Goal: Task Accomplishment & Management: Complete application form

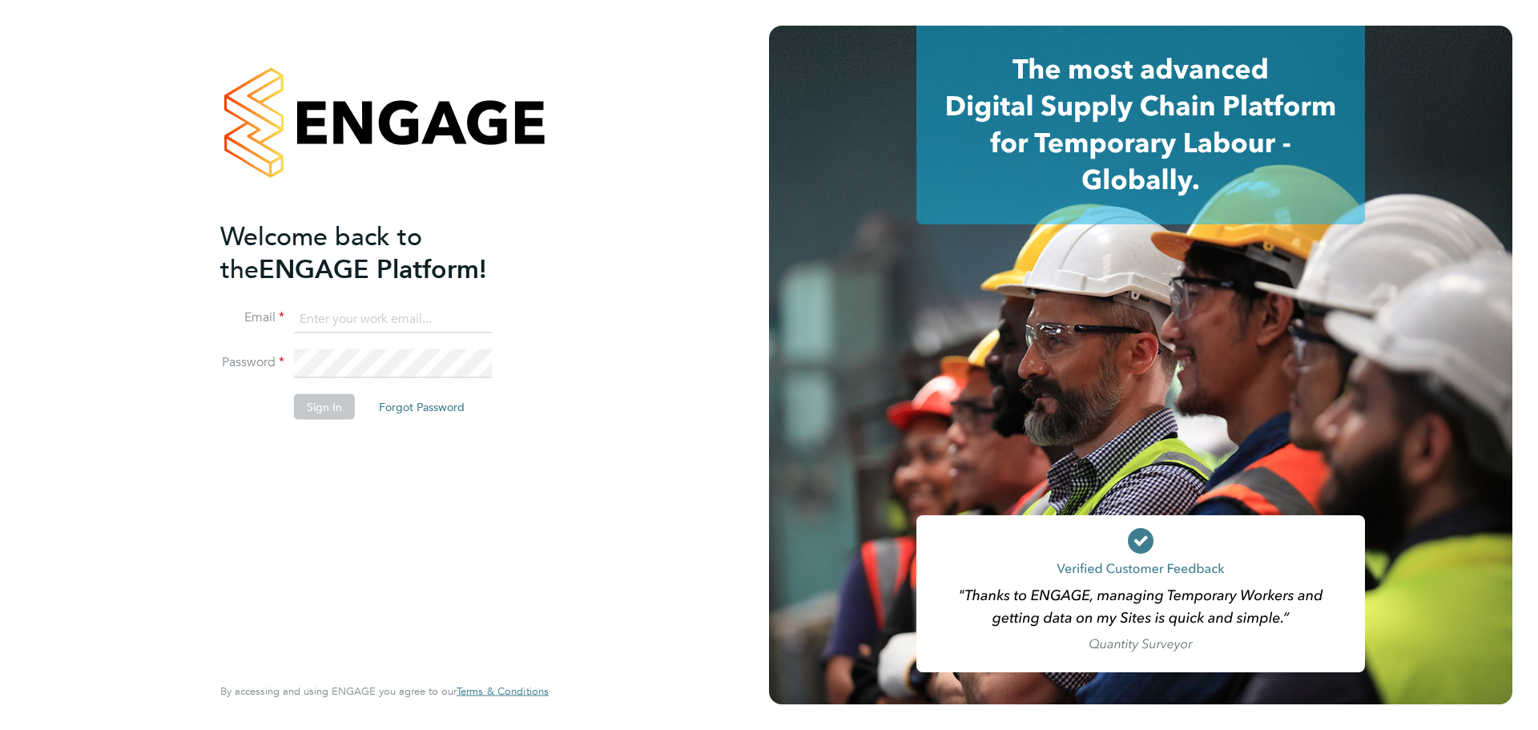
type input "charlotte.lockeridge@randstadcpe.com"
click at [312, 412] on button "Sign In" at bounding box center [324, 406] width 61 height 26
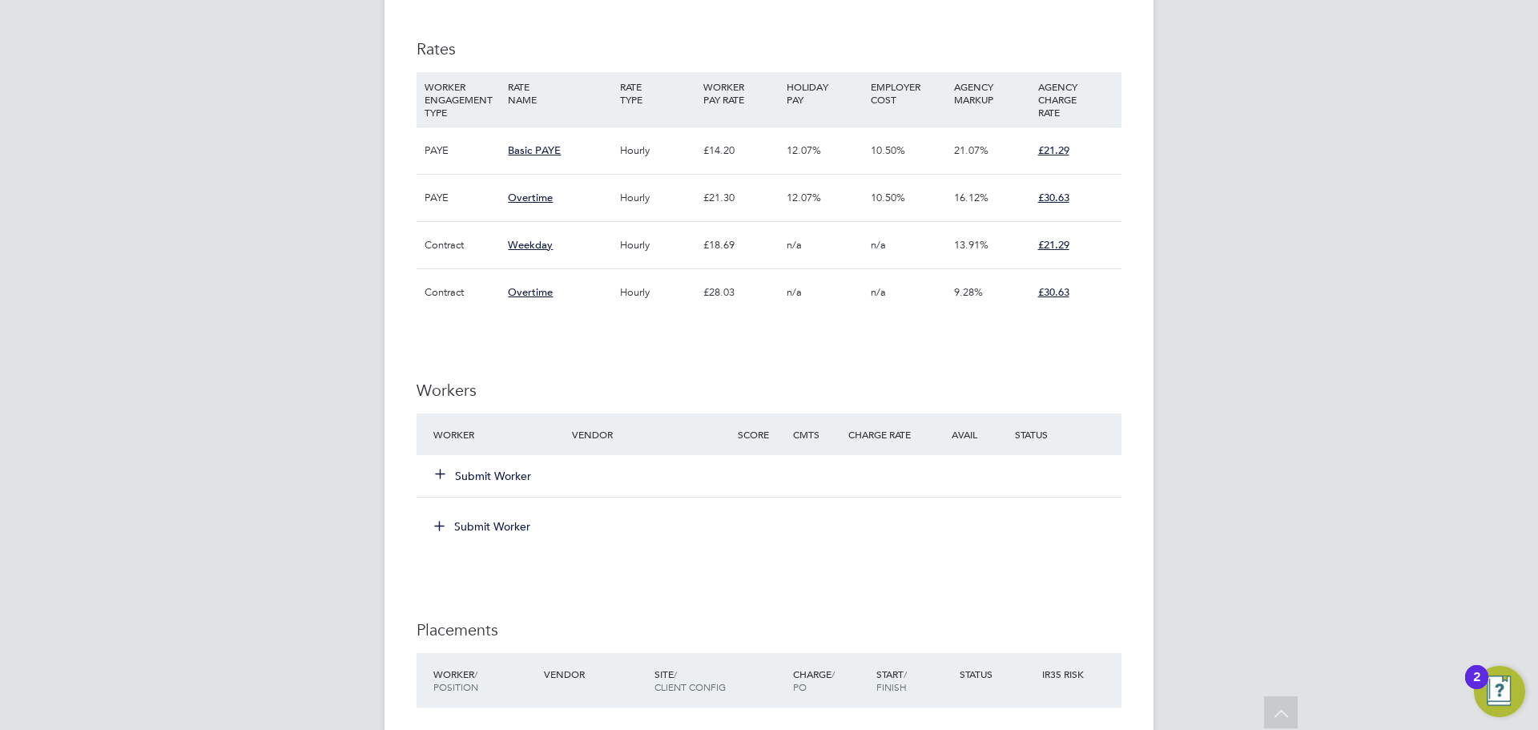
scroll to position [879, 0]
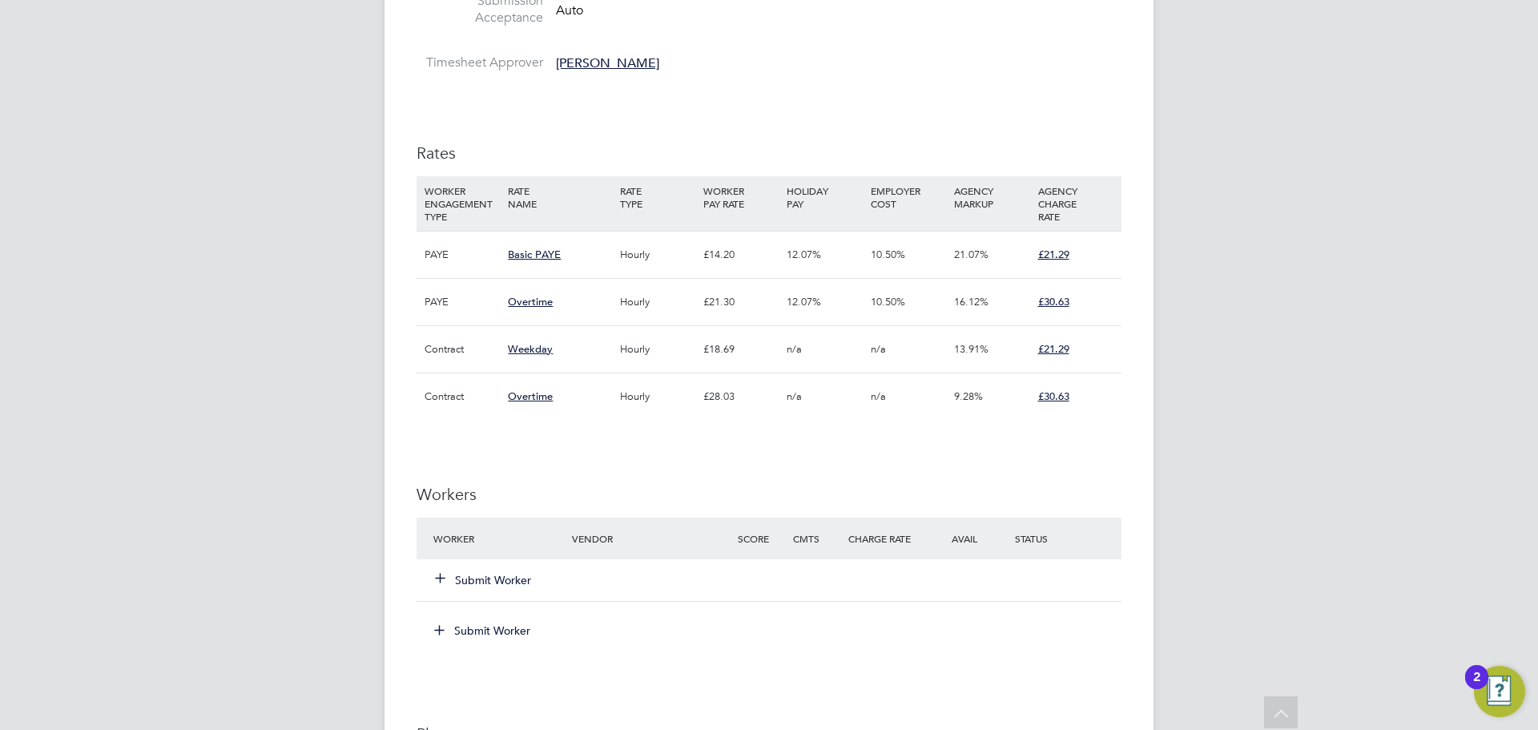
click at [482, 581] on button "Submit Worker" at bounding box center [484, 580] width 96 height 16
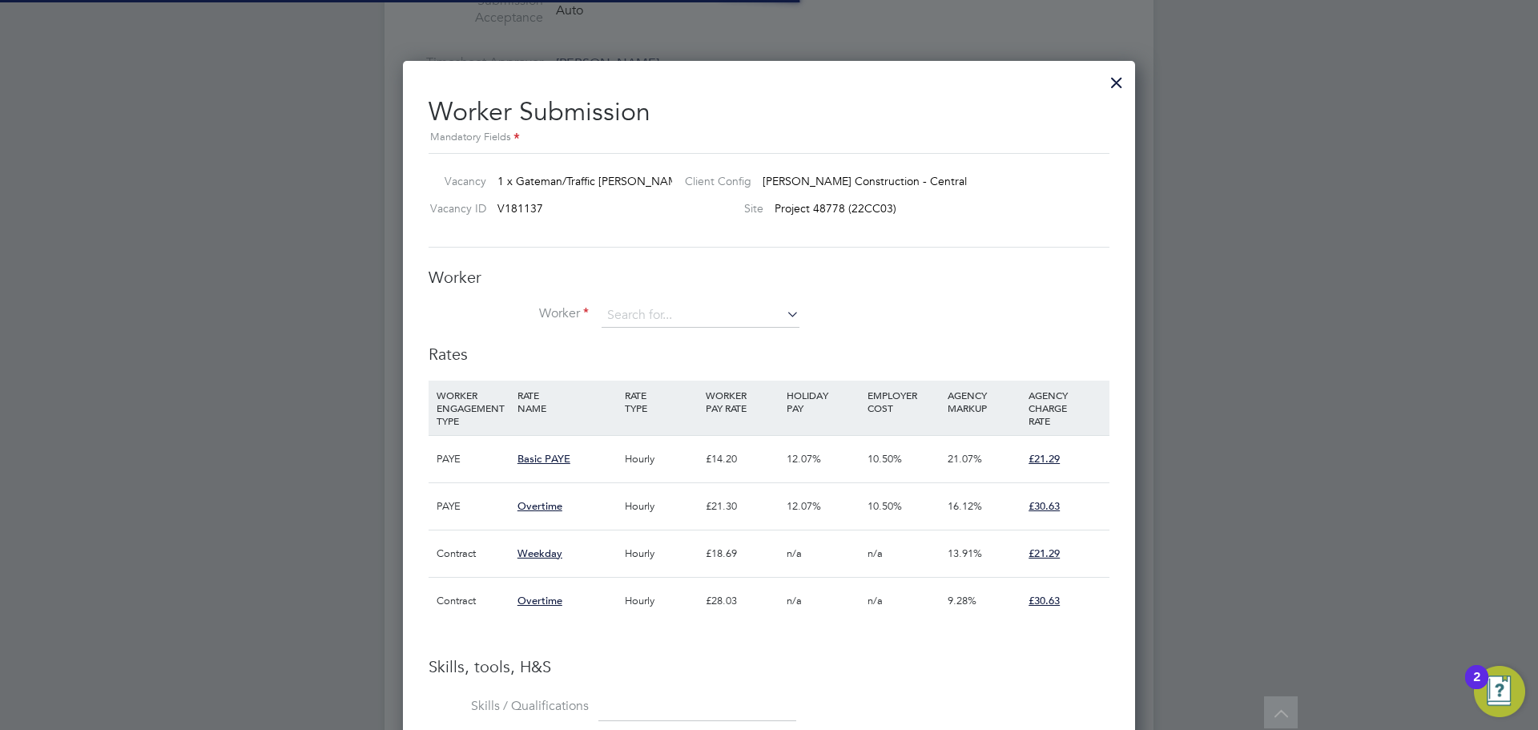
scroll to position [47, 109]
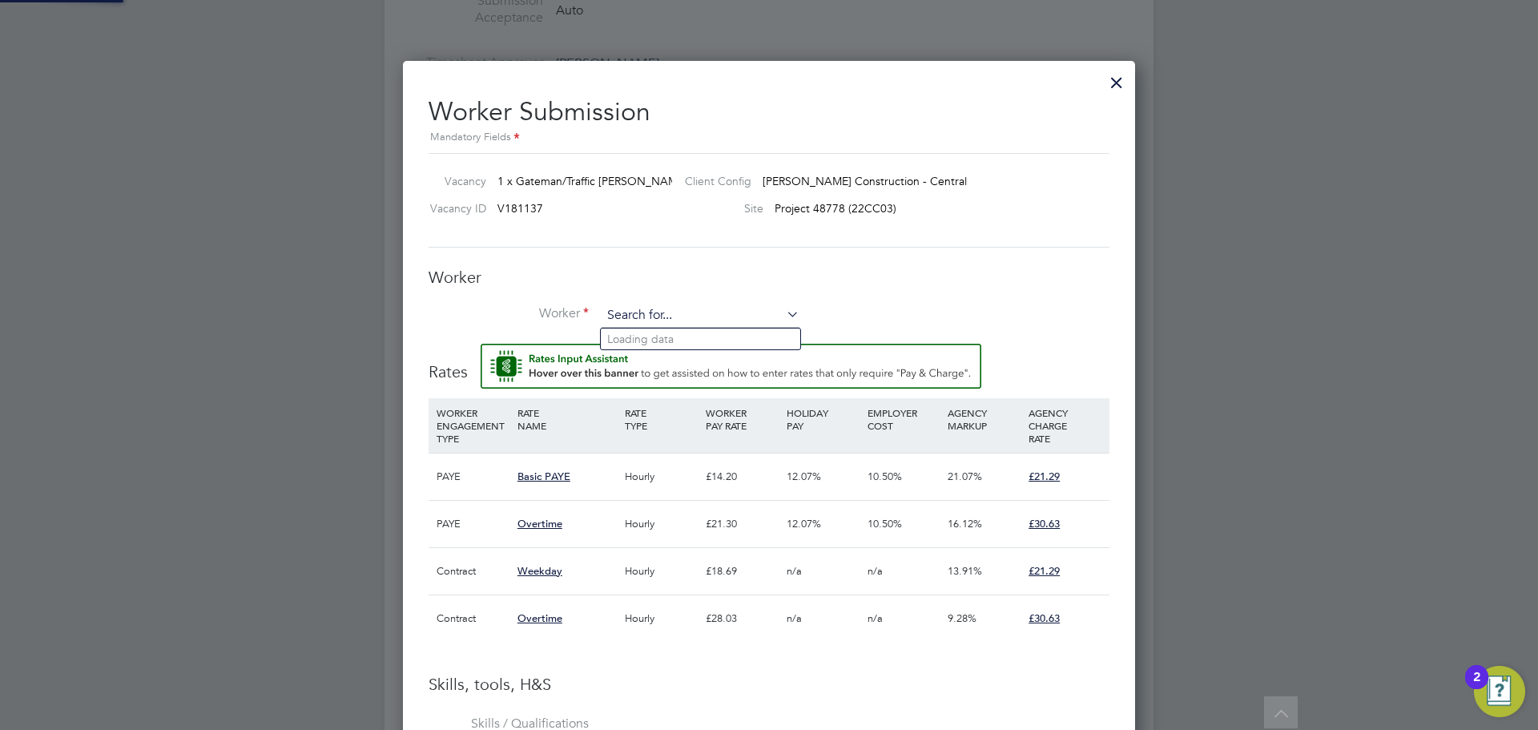
click at [654, 324] on input at bounding box center [700, 316] width 198 height 24
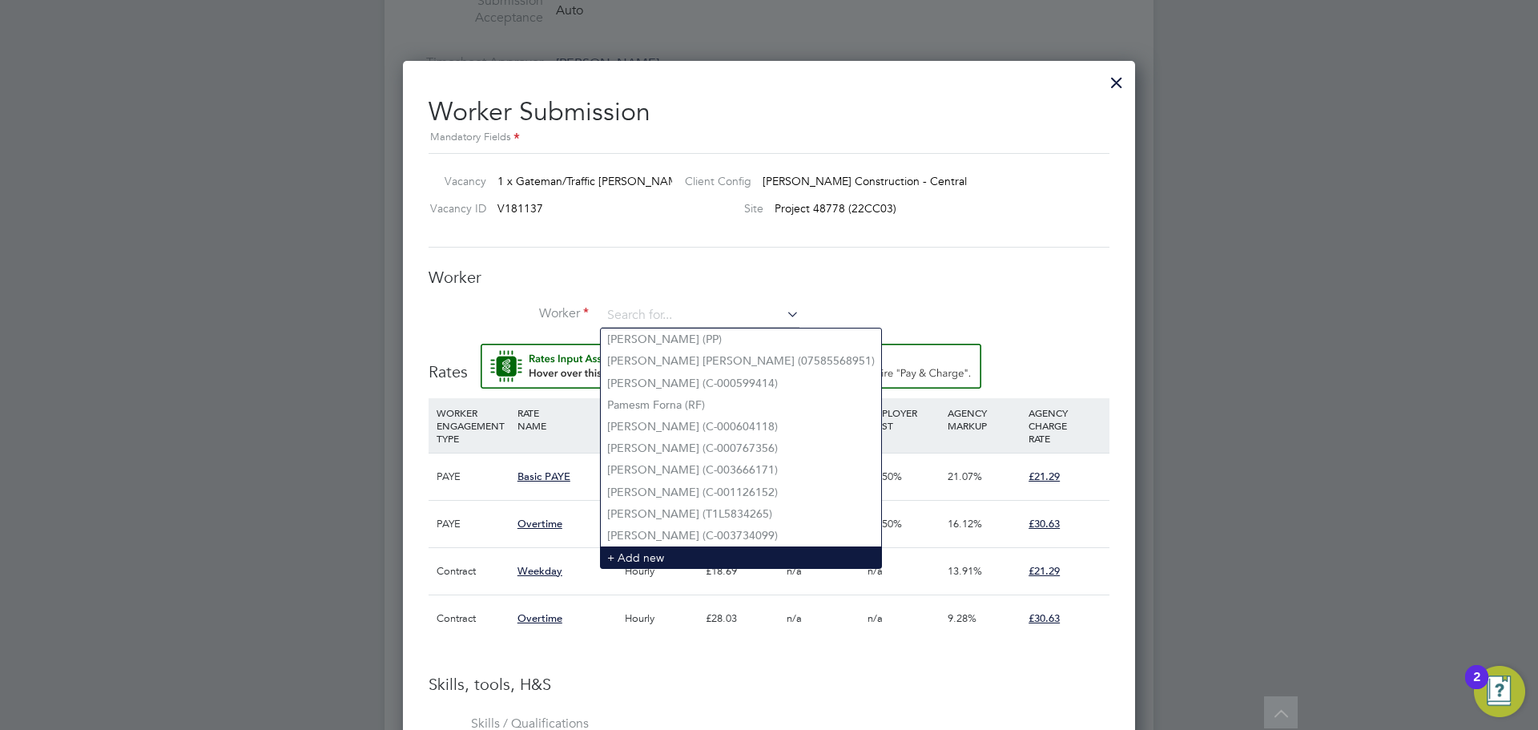
click at [684, 551] on li "+ Add new" at bounding box center [741, 557] width 280 height 22
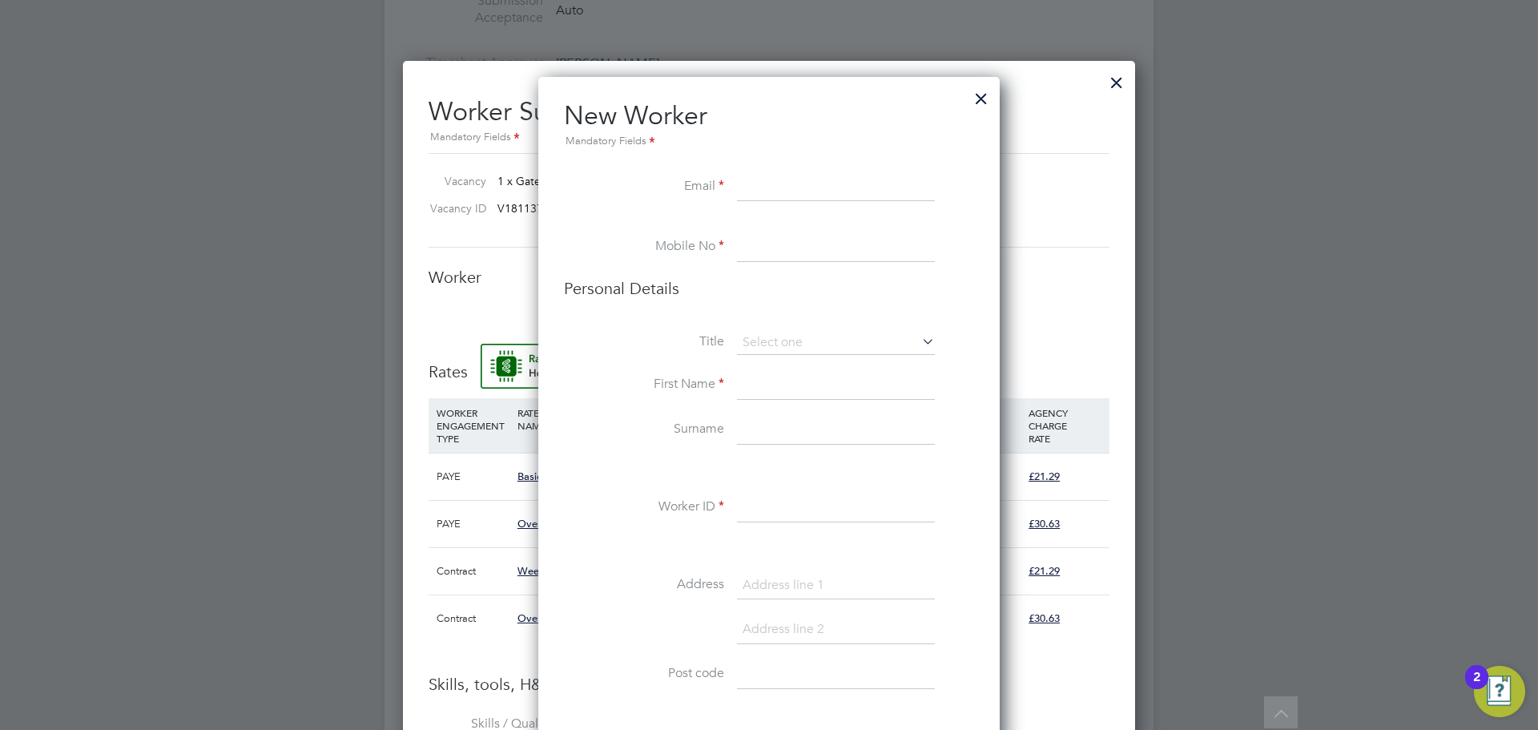
paste input "[EMAIL_ADDRESS][DOMAIN_NAME]"
type input "[EMAIL_ADDRESS][DOMAIN_NAME]"
click at [776, 255] on input at bounding box center [836, 247] width 198 height 29
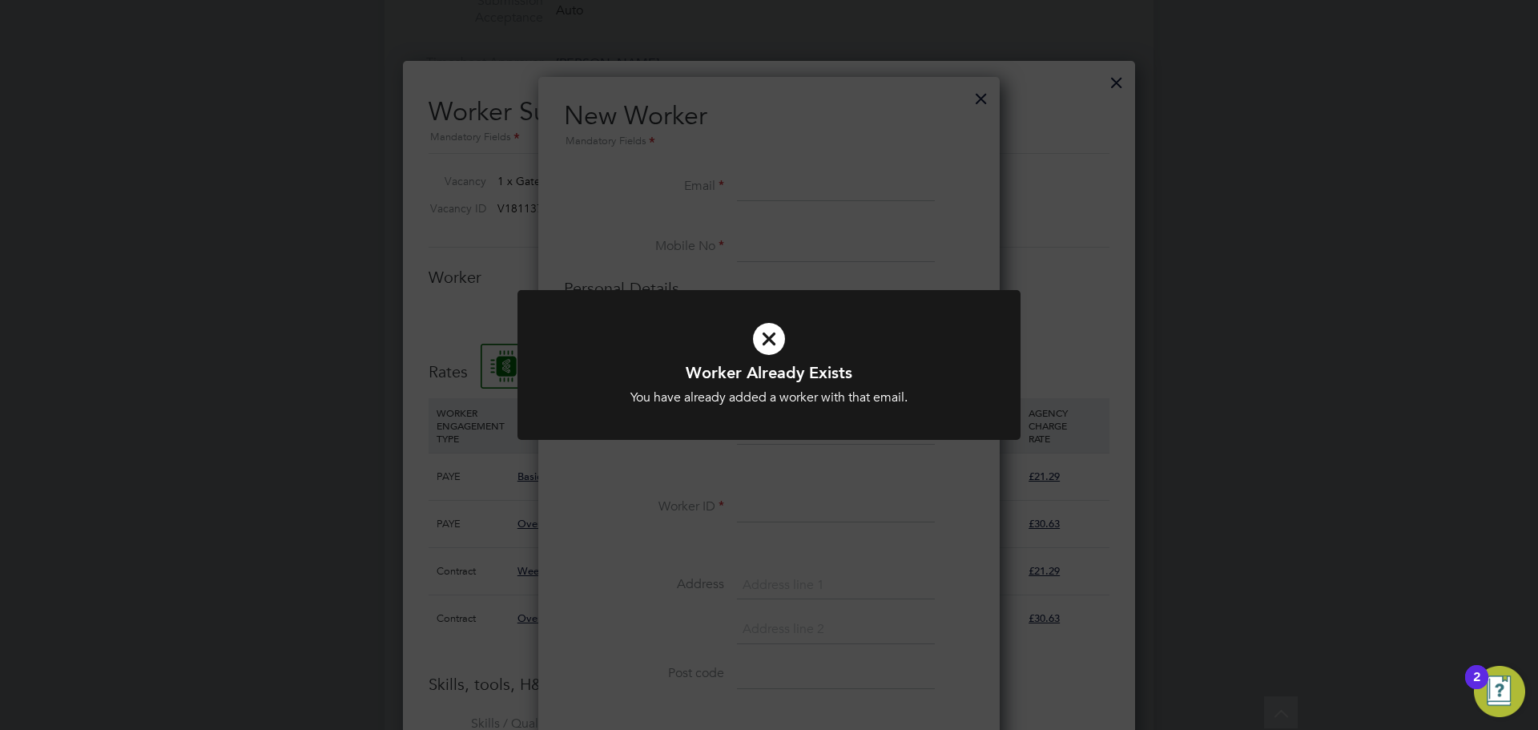
click at [766, 385] on div "Worker Already Exists You have already added a worker with that email. Cancel O…" at bounding box center [769, 384] width 416 height 44
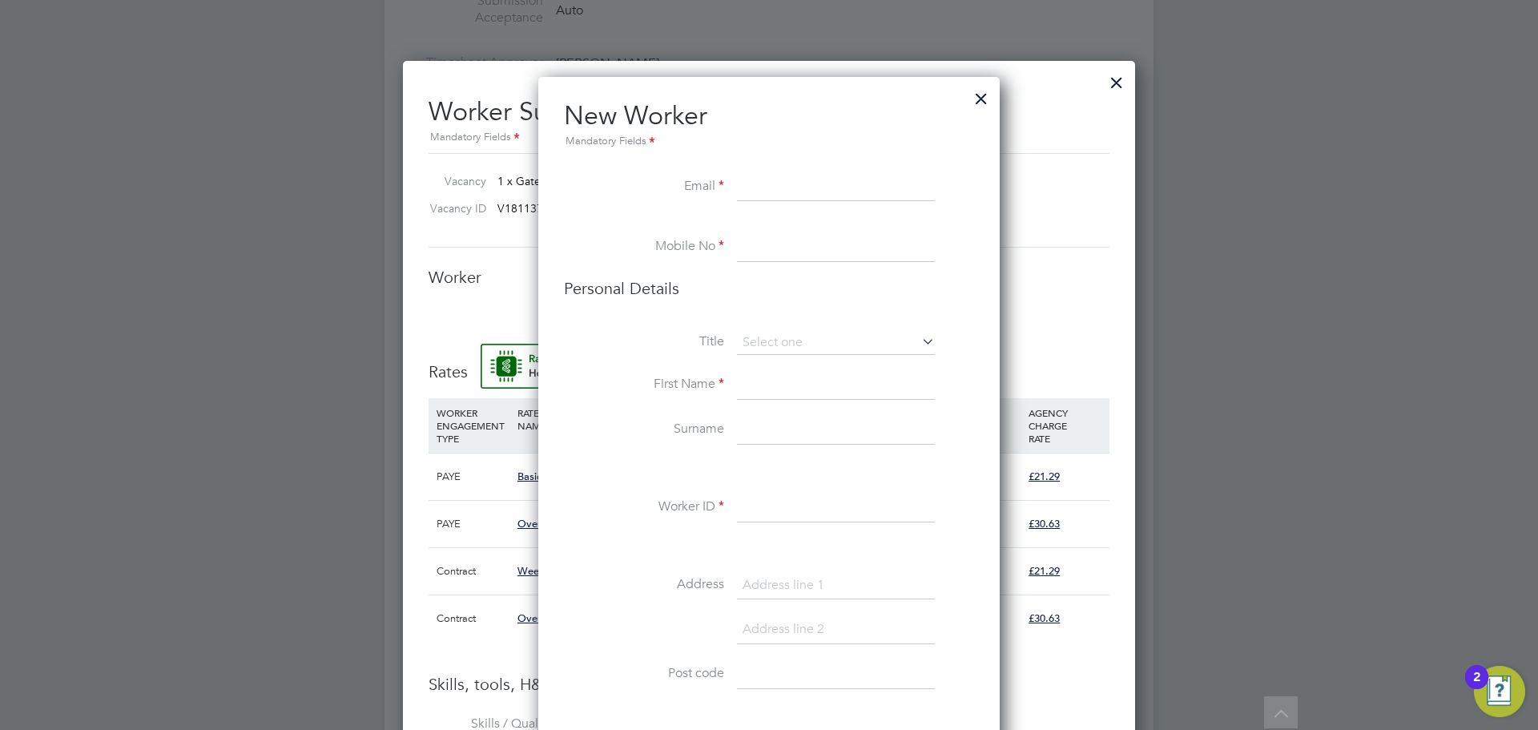
click at [776, 188] on input at bounding box center [836, 187] width 198 height 29
click at [984, 94] on div at bounding box center [981, 94] width 29 height 29
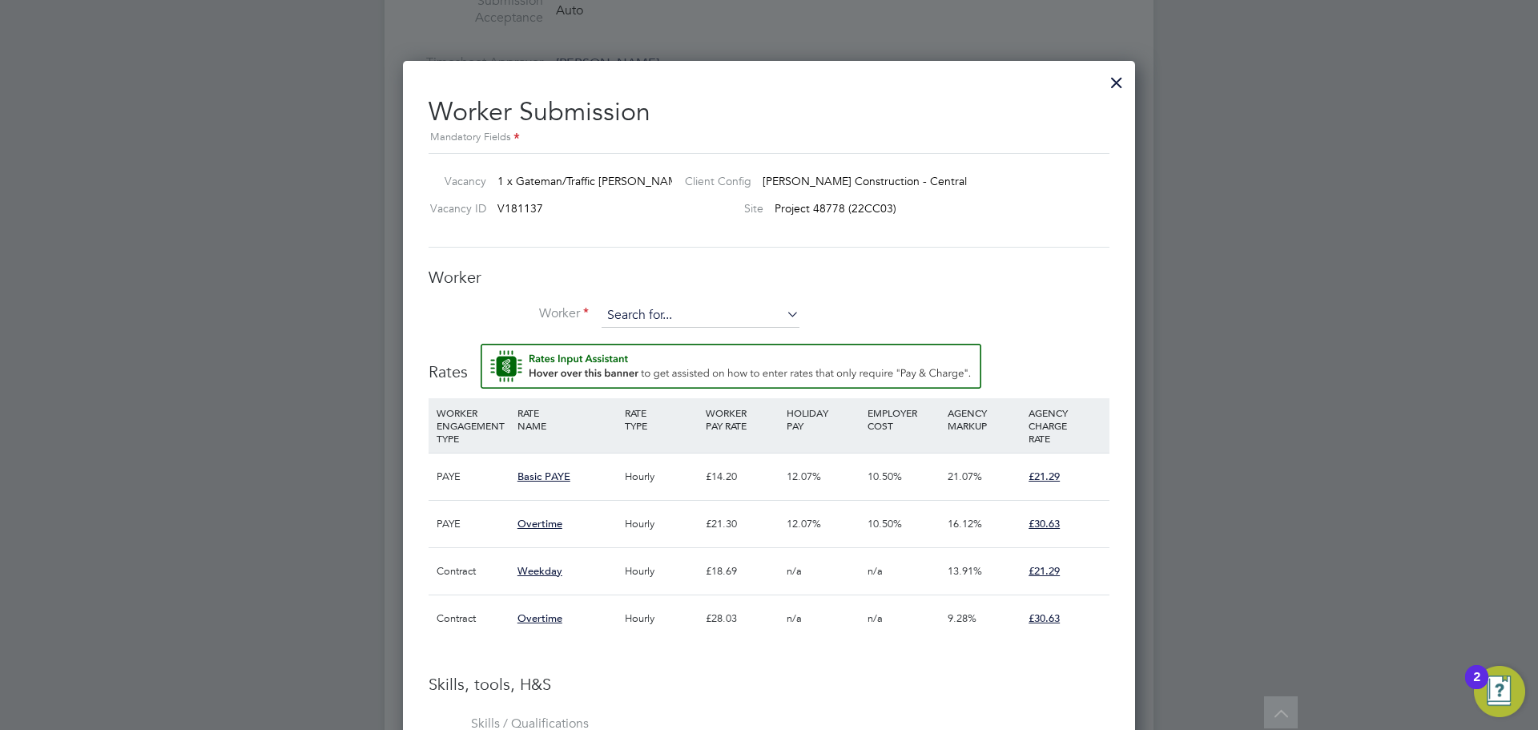
click at [666, 320] on input at bounding box center [700, 316] width 198 height 24
click at [670, 336] on li "Seth Wilks (C-000588924)" at bounding box center [739, 339] width 277 height 22
type input "Seth Wilks (C-000588924)"
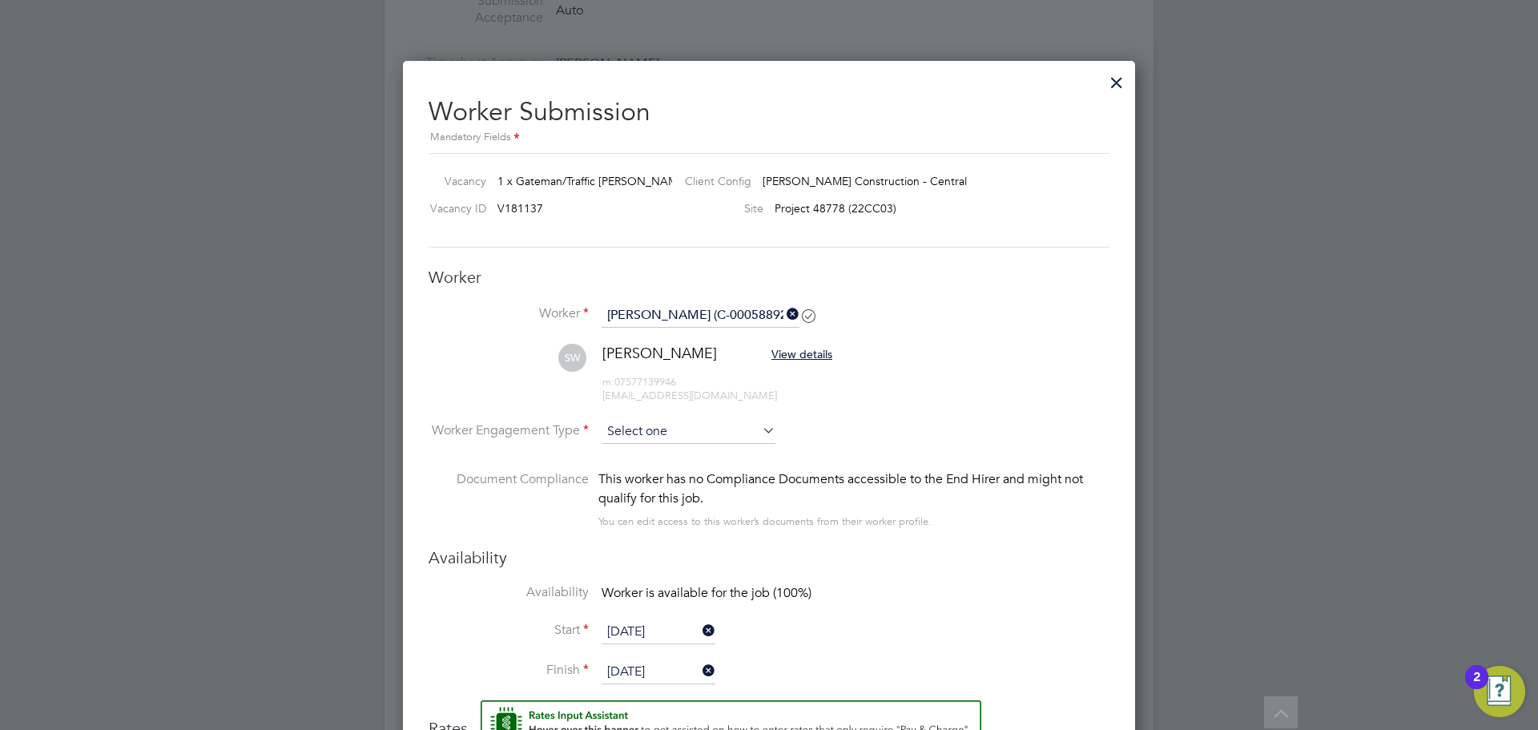
click at [716, 430] on input at bounding box center [688, 432] width 174 height 24
click at [655, 461] on li "Contract" at bounding box center [688, 455] width 175 height 21
type input "Contract"
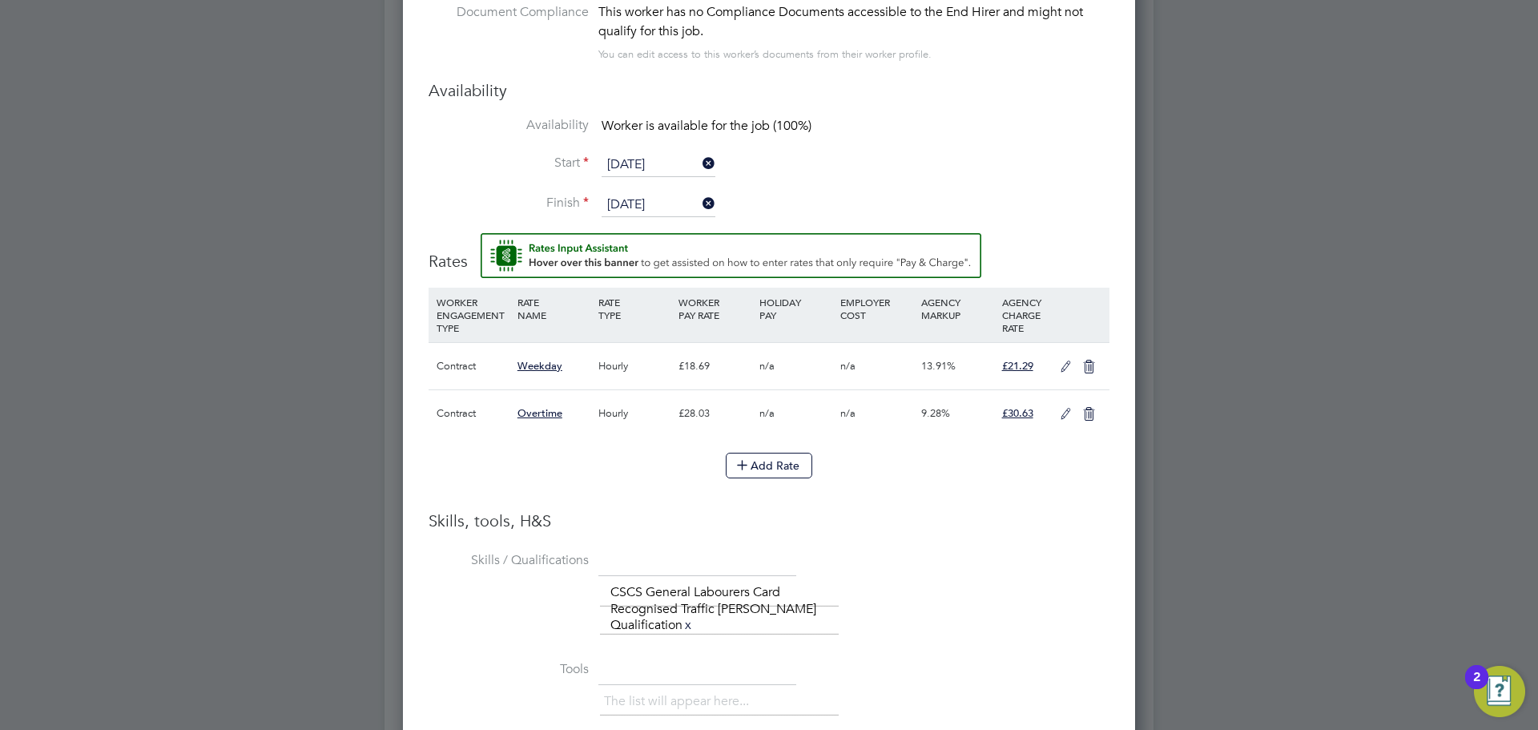
click at [1036, 602] on div "The list will appear here... CSCS General Labourers Card Recognised Traffic Mar…" at bounding box center [854, 609] width 509 height 62
click at [1063, 372] on icon at bounding box center [1066, 366] width 20 height 13
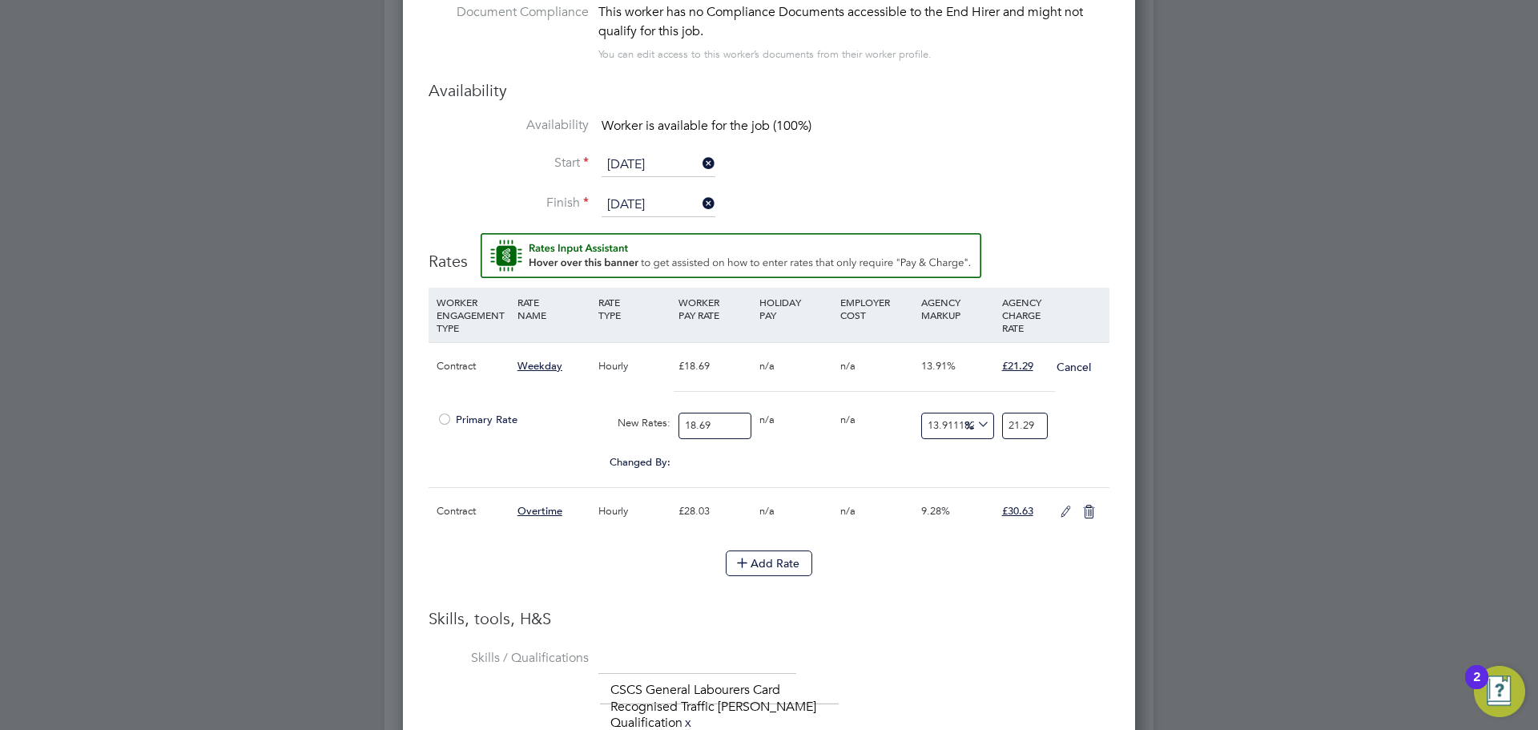
drag, startPoint x: 735, startPoint y: 428, endPoint x: 651, endPoint y: 433, distance: 84.3
click at [651, 433] on div "Primary Rate New Rates: 18.69 0 n/a 0 n/a 13.911182450508294 0 % 21.29" at bounding box center [768, 425] width 681 height 42
type input "2"
type input "2.2782236490101657"
type input "25"
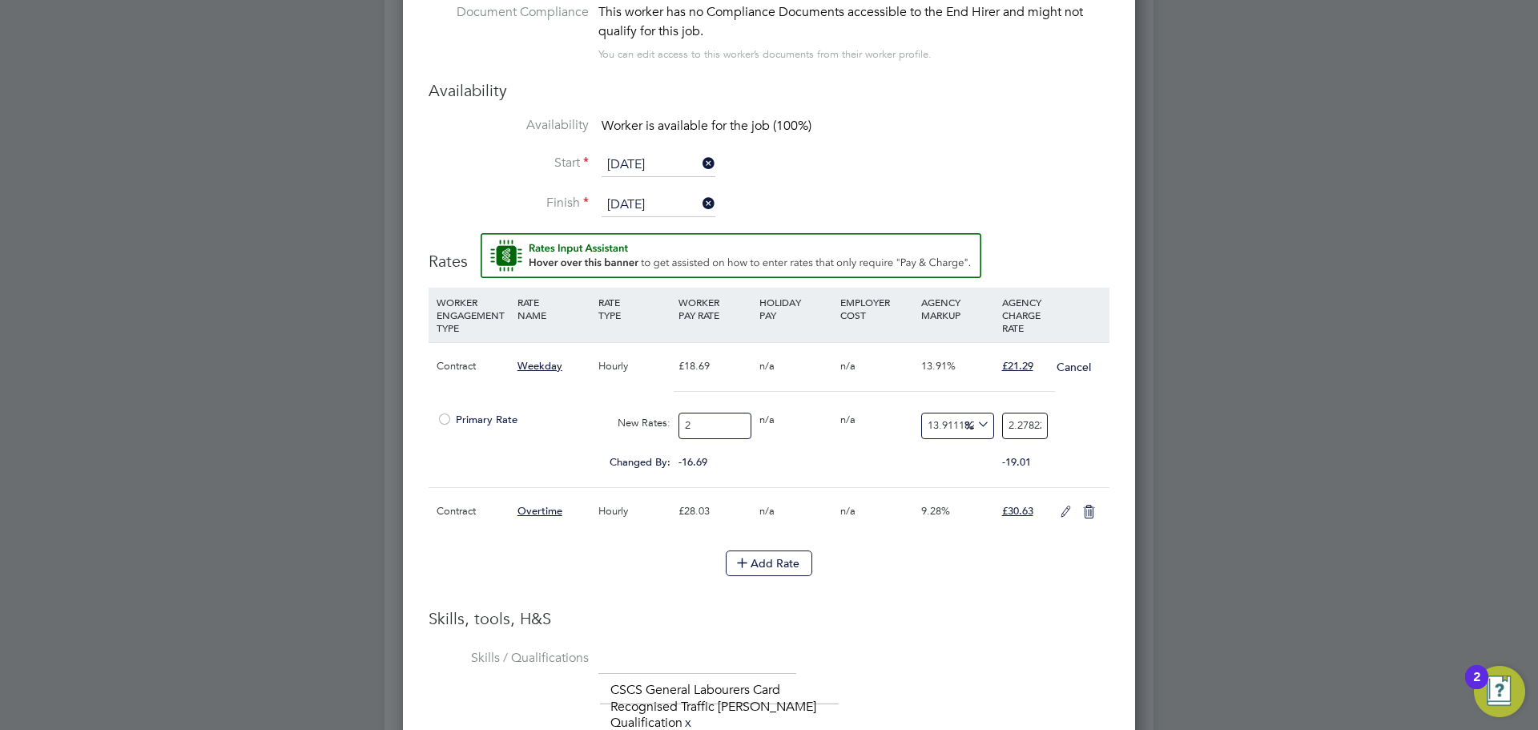
type input "28.477795612627073"
type input "25"
click at [1011, 429] on input "28.477795612627073" at bounding box center [1025, 425] width 46 height 26
drag, startPoint x: 1012, startPoint y: 428, endPoint x: 1077, endPoint y: 437, distance: 65.4
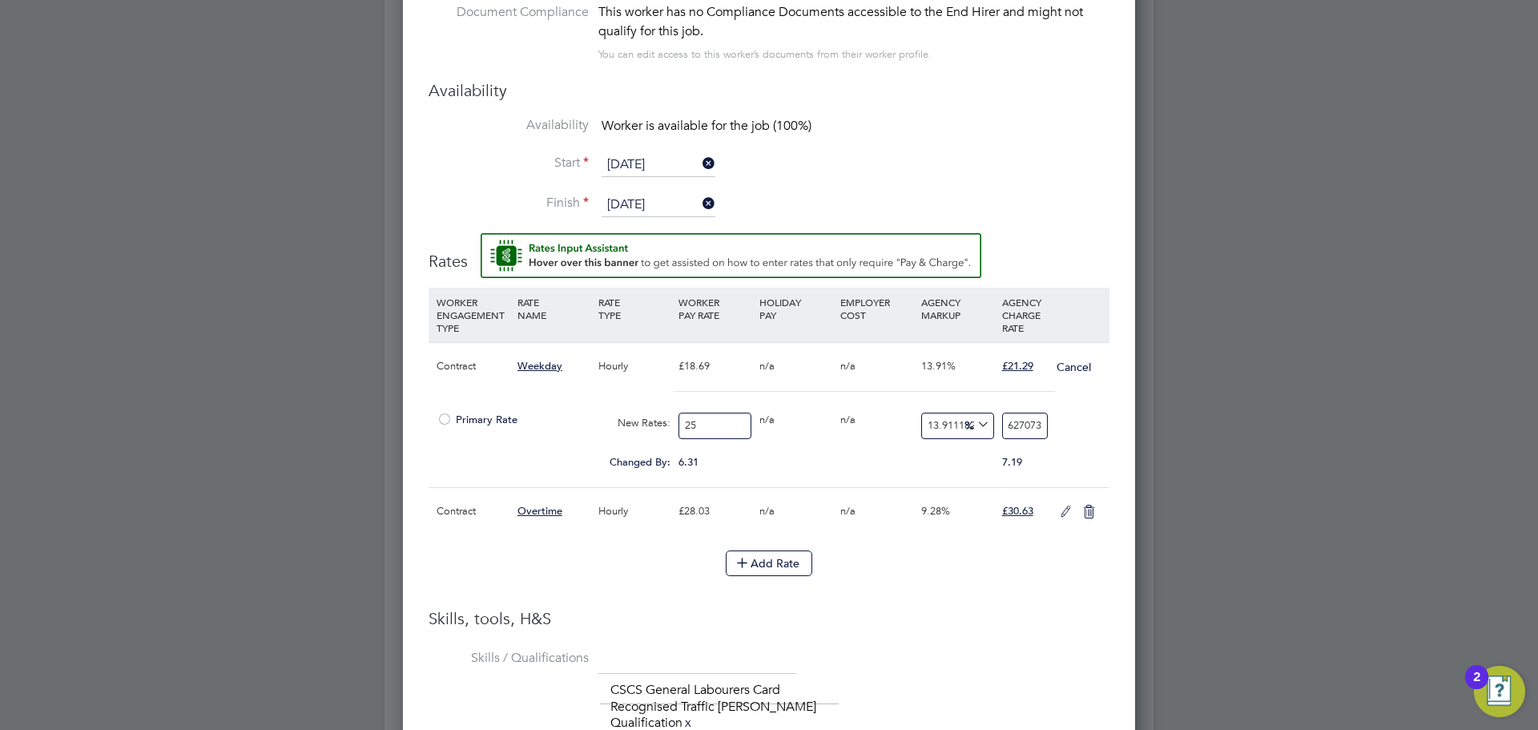
click at [1077, 437] on div "Primary Rate New Rates: 25 0 n/a 0 n/a 13.911182450508294 3.477795612627073 % 2…" at bounding box center [768, 425] width 681 height 42
type input "2"
type input "8"
type input "27.60"
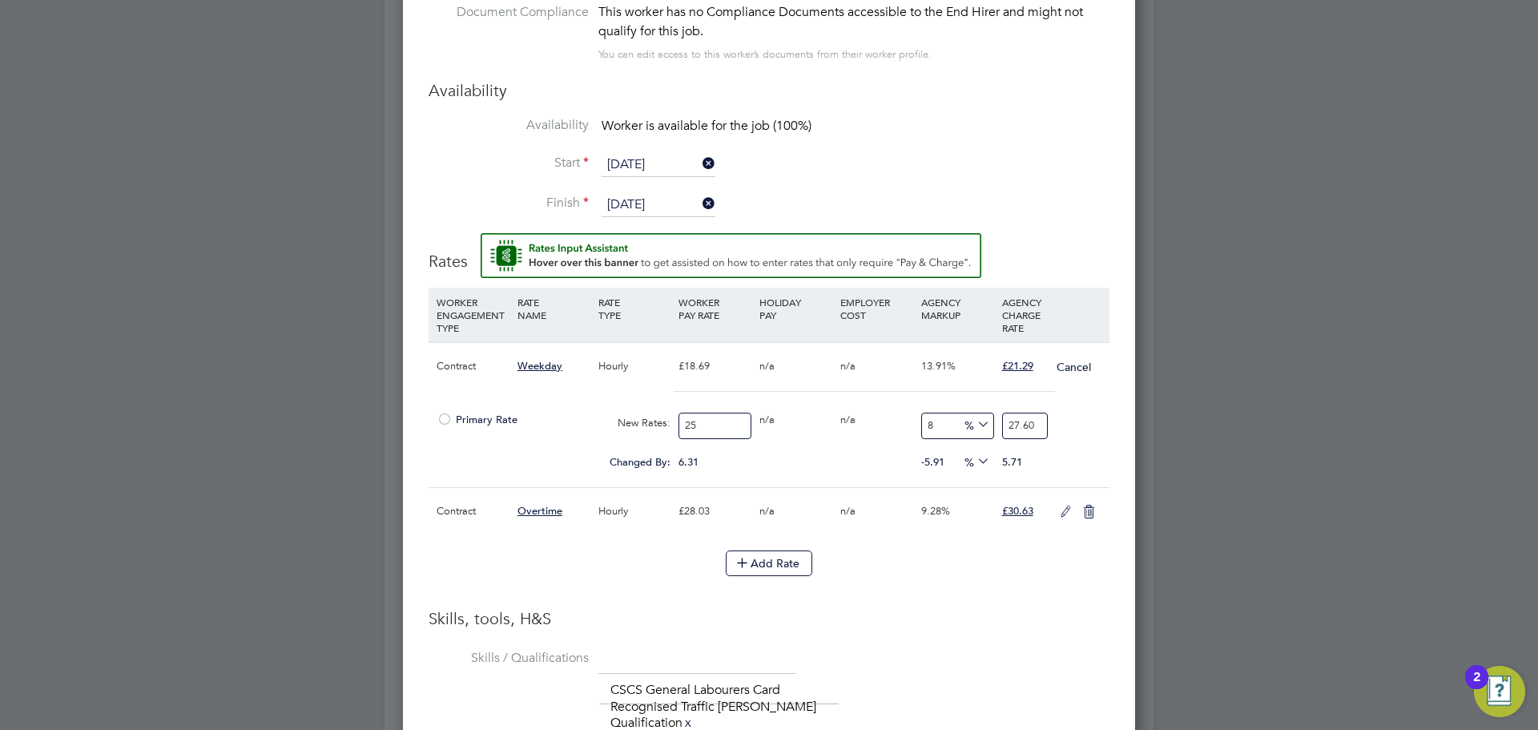
type input "10.4"
type input "27.60"
click at [1102, 417] on div "Primary Rate New Rates: 25 0 n/a 0 n/a 10.4 2.6 % 27.60" at bounding box center [768, 425] width 681 height 42
click at [446, 423] on div at bounding box center [445, 424] width 16 height 12
click at [1089, 515] on icon at bounding box center [1089, 511] width 20 height 13
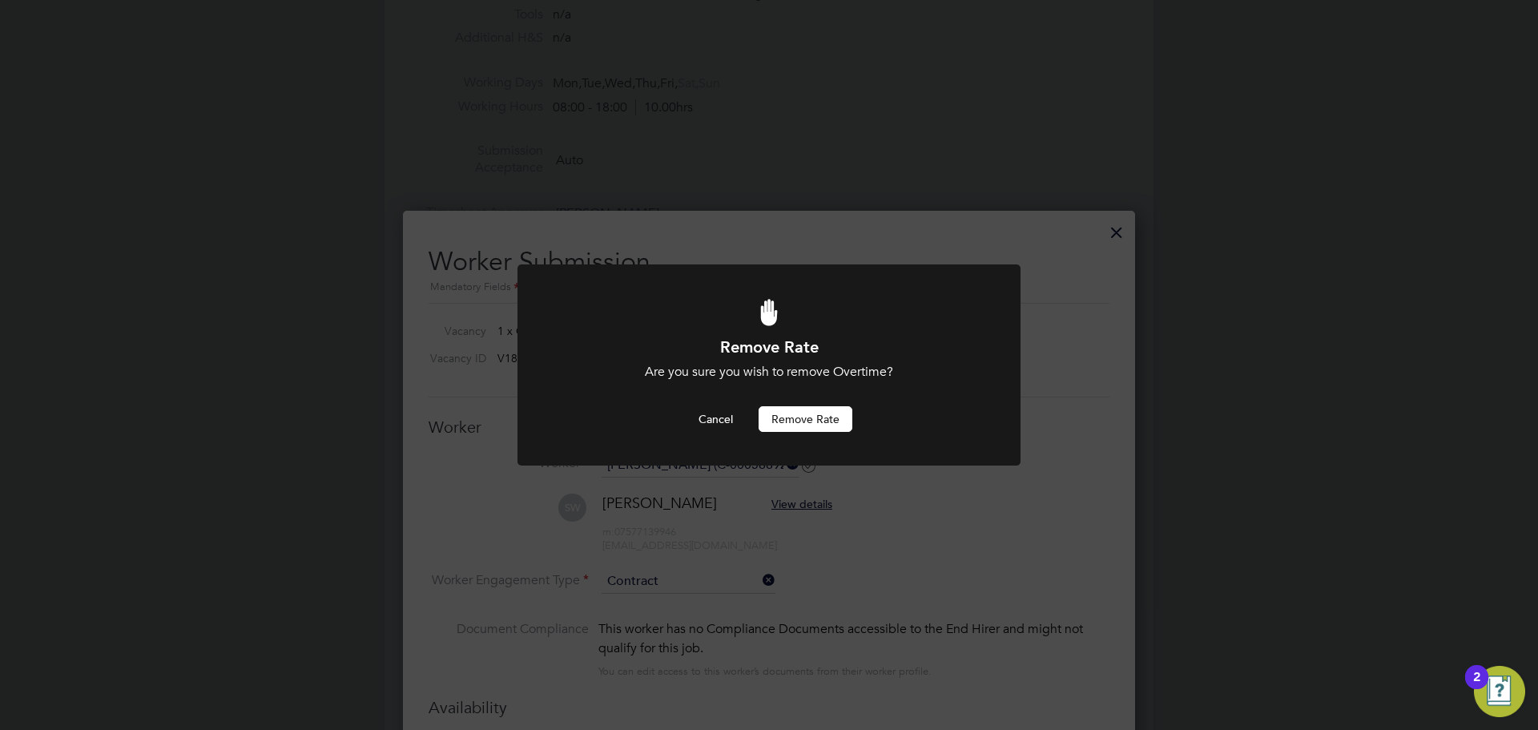
click at [815, 424] on button "Remove rate" at bounding box center [805, 419] width 94 height 26
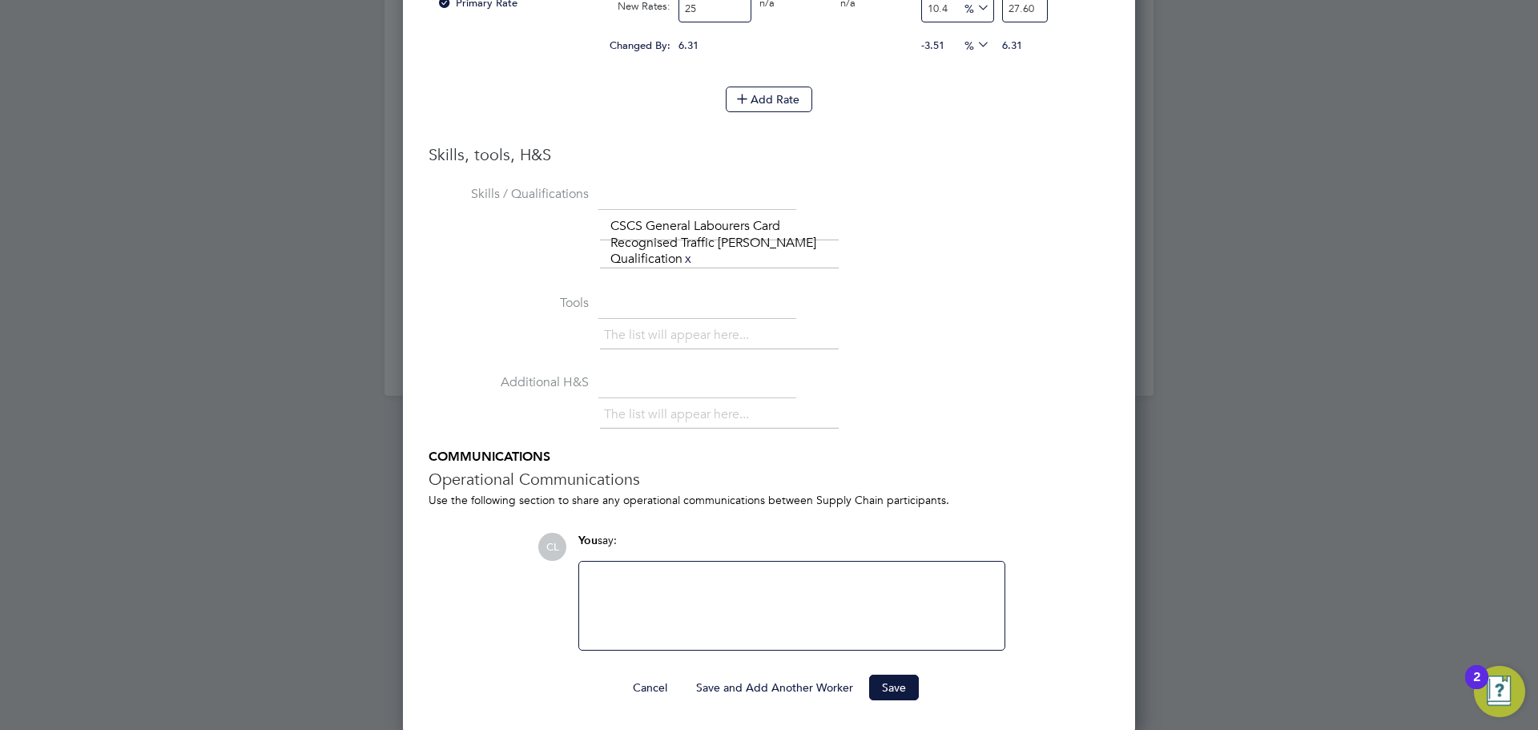
scroll to position [1767, 0]
click at [906, 688] on button "Save" at bounding box center [894, 685] width 50 height 26
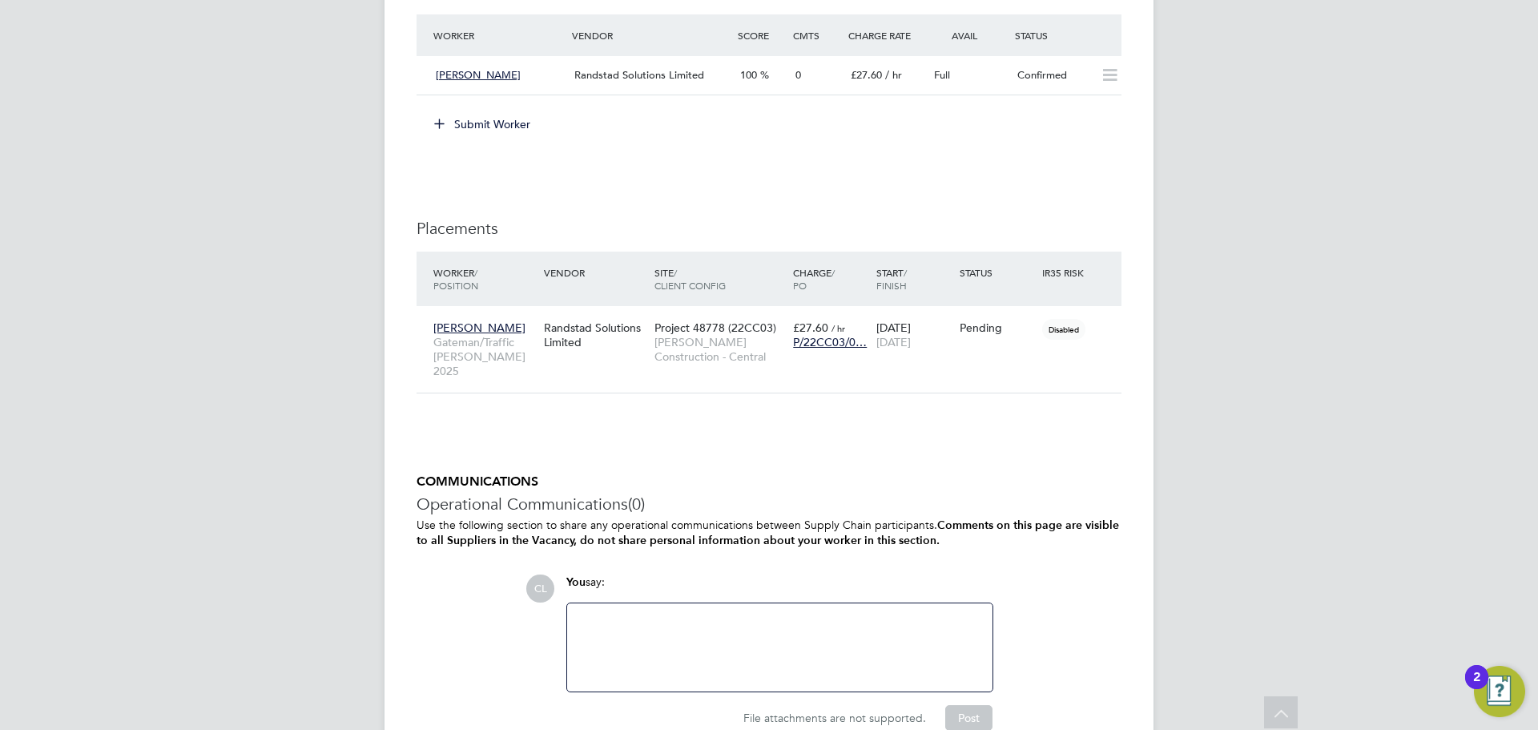
scroll to position [1397, 0]
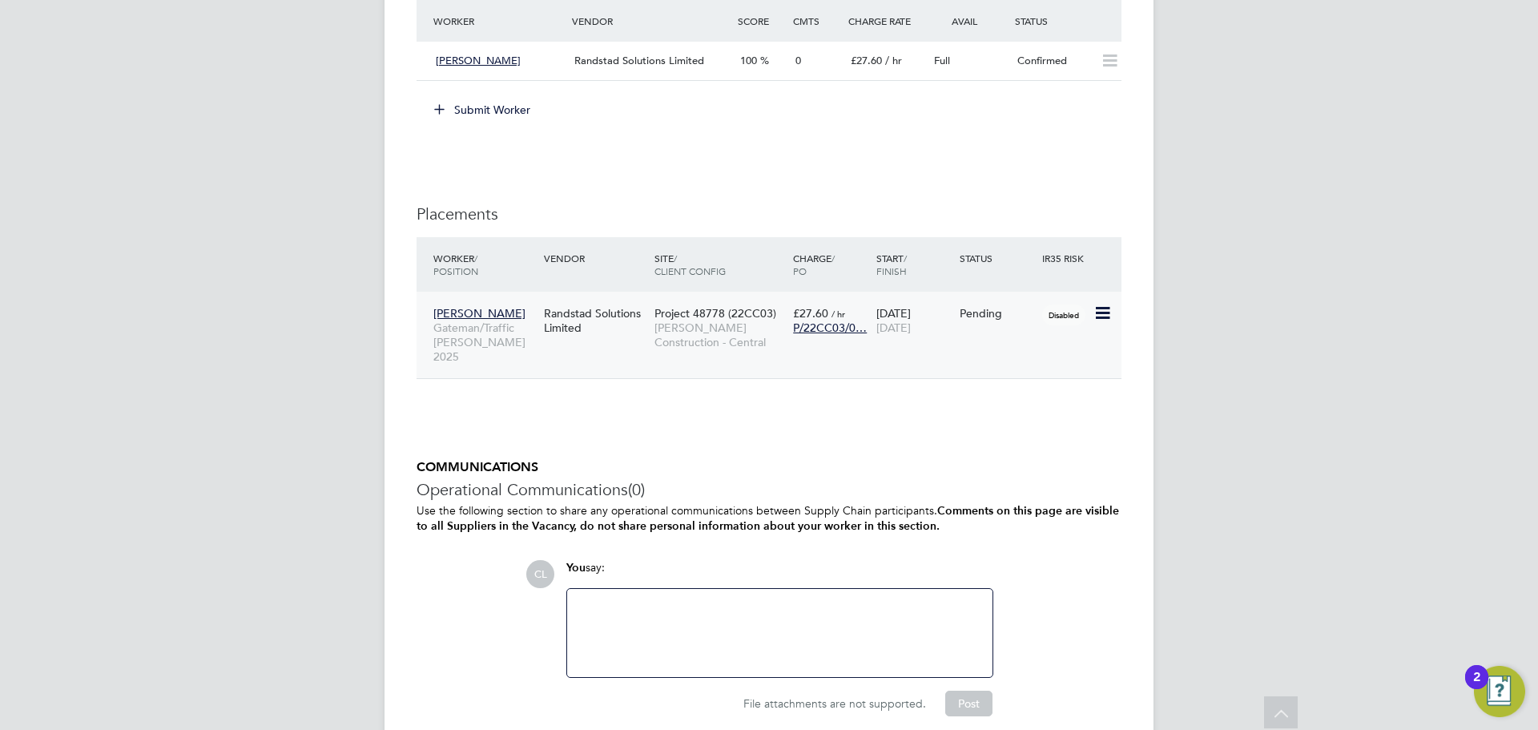
click at [1102, 320] on icon at bounding box center [1101, 313] width 16 height 19
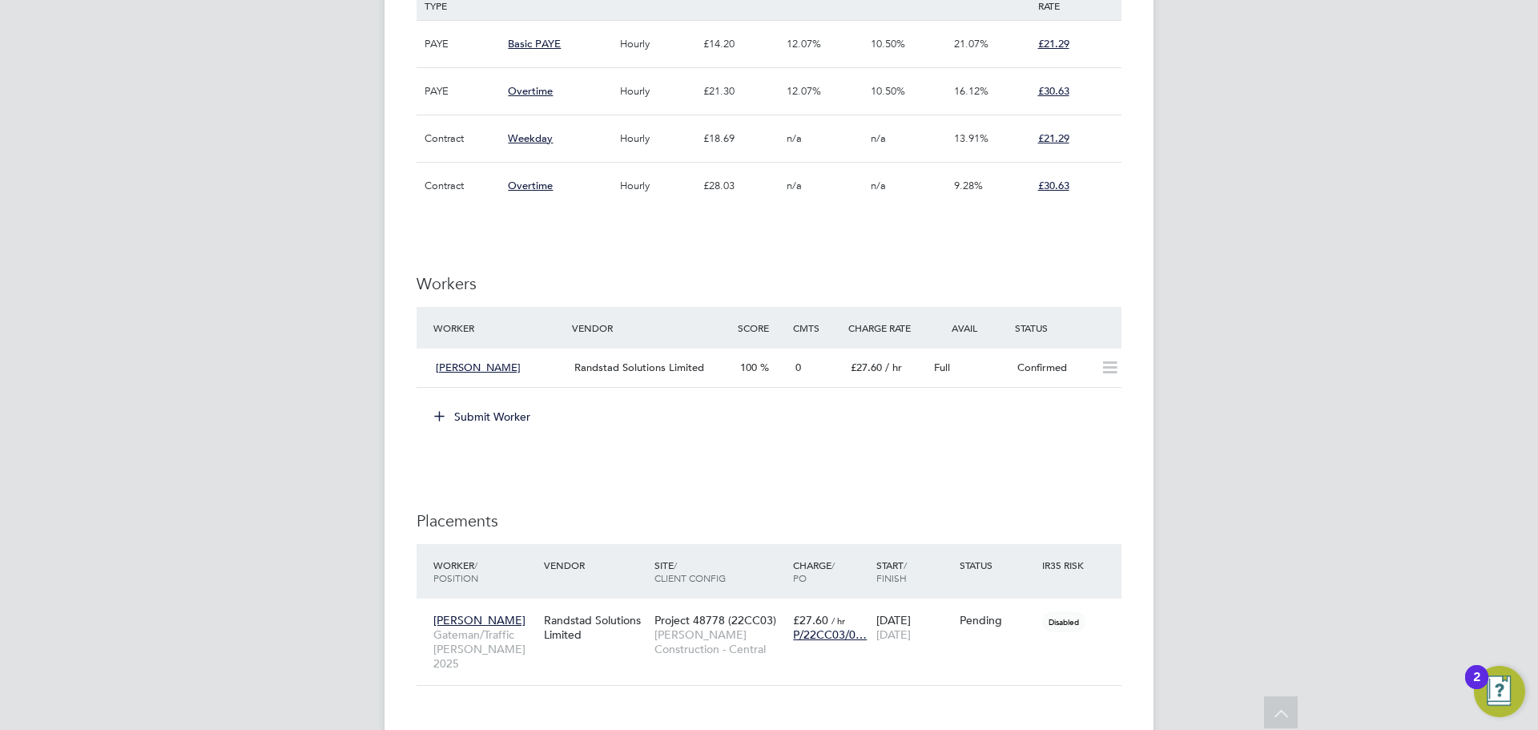
scroll to position [1081, 0]
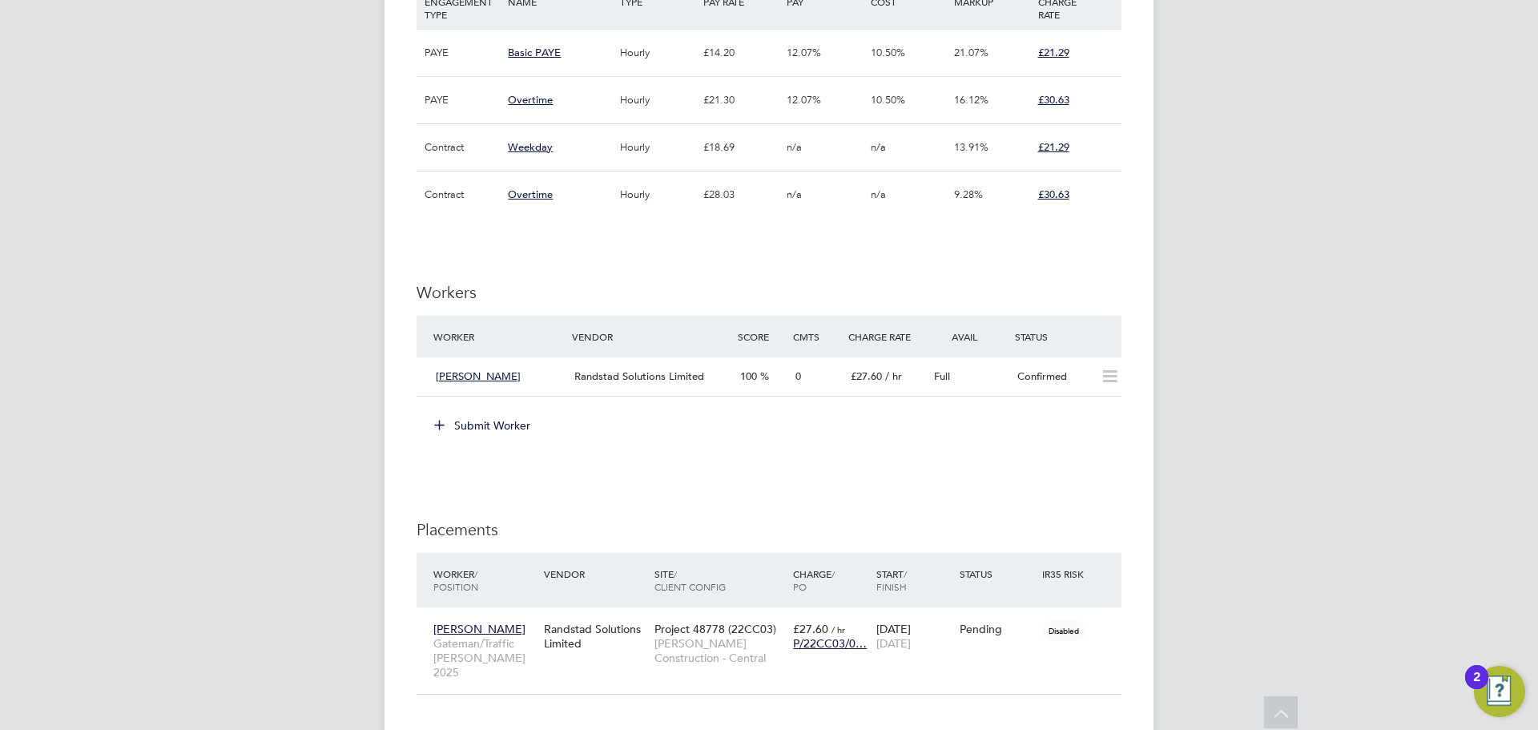
click at [966, 422] on div "Submit Worker" at bounding box center [772, 425] width 698 height 26
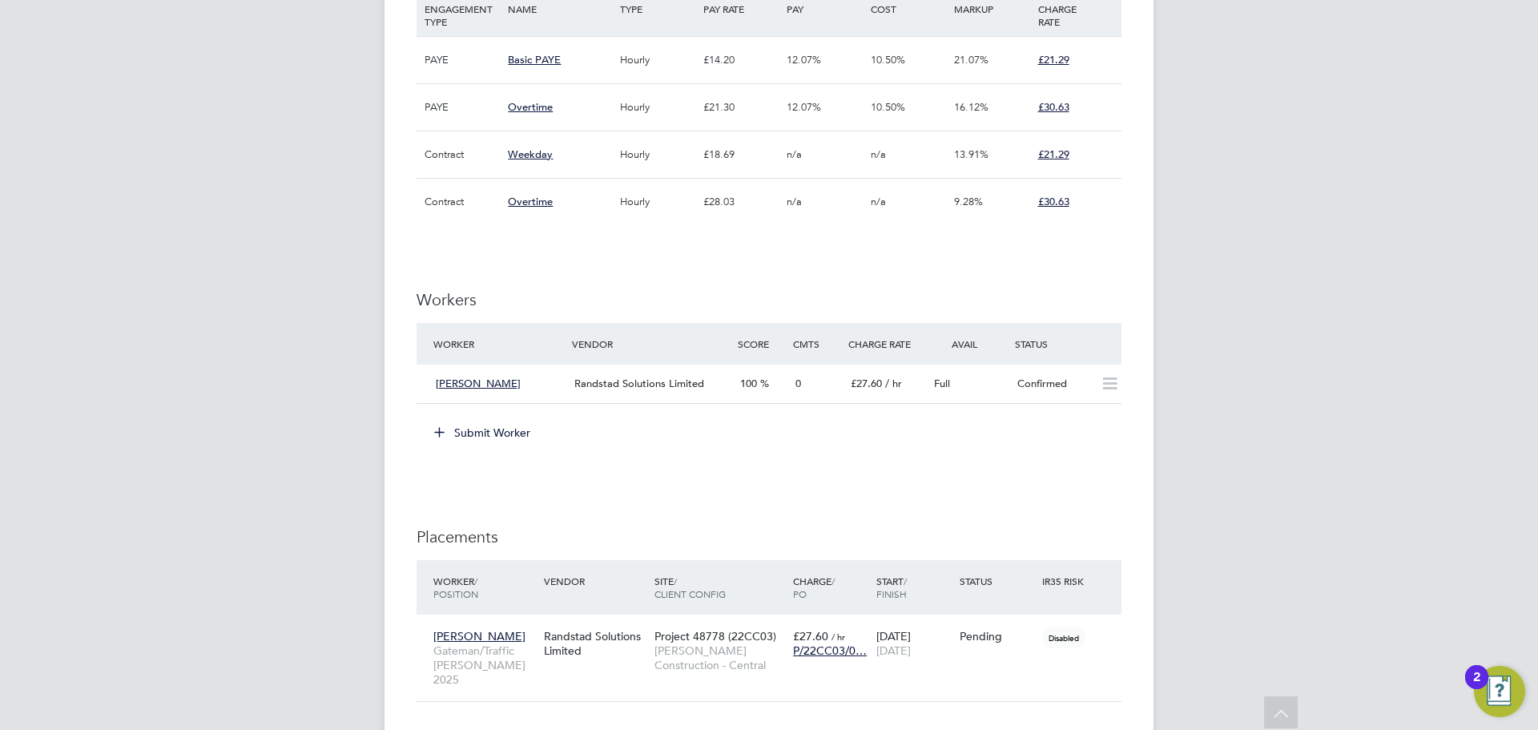
scroll to position [1324, 0]
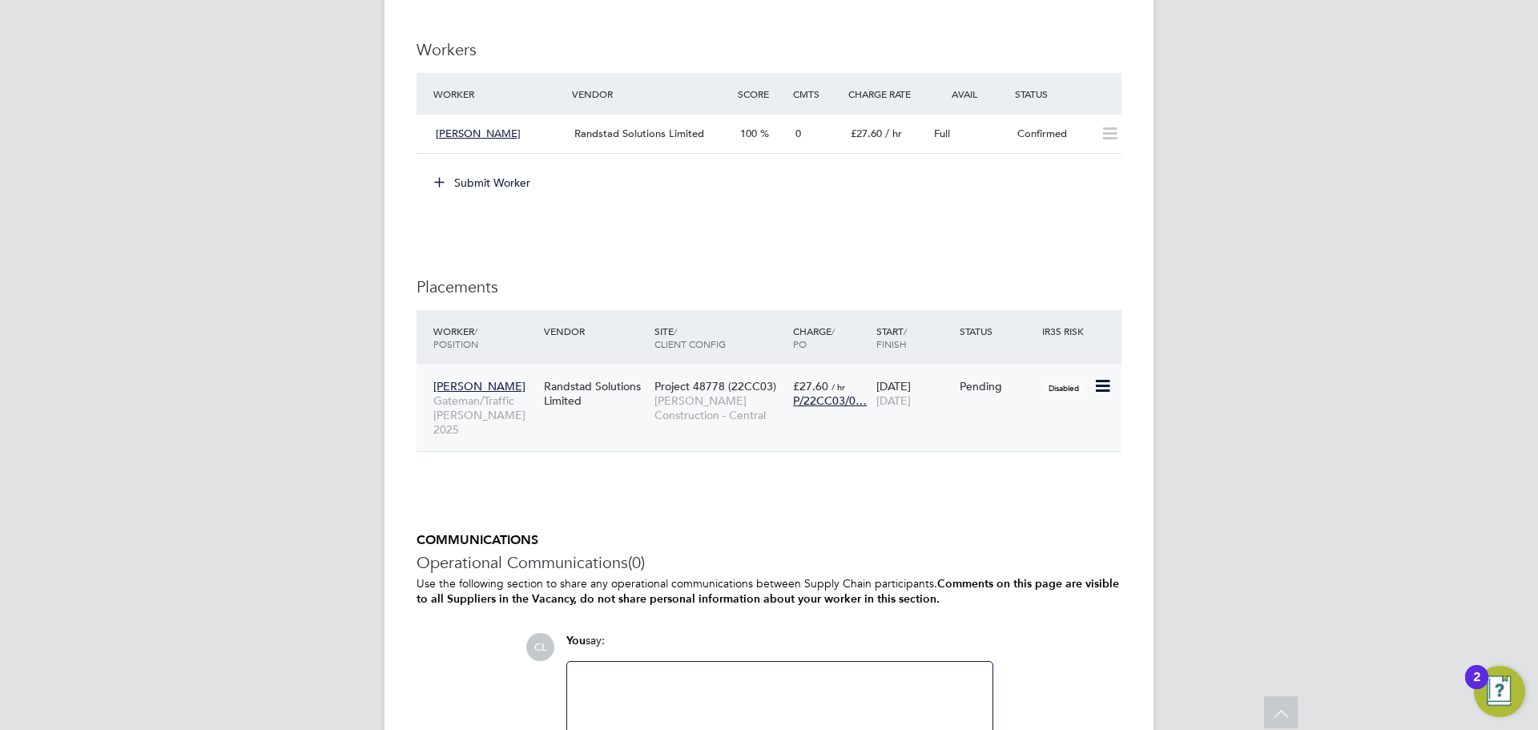
click at [1105, 388] on icon at bounding box center [1101, 385] width 16 height 19
click at [700, 404] on span "[PERSON_NAME] Construction - Central" at bounding box center [719, 407] width 131 height 29
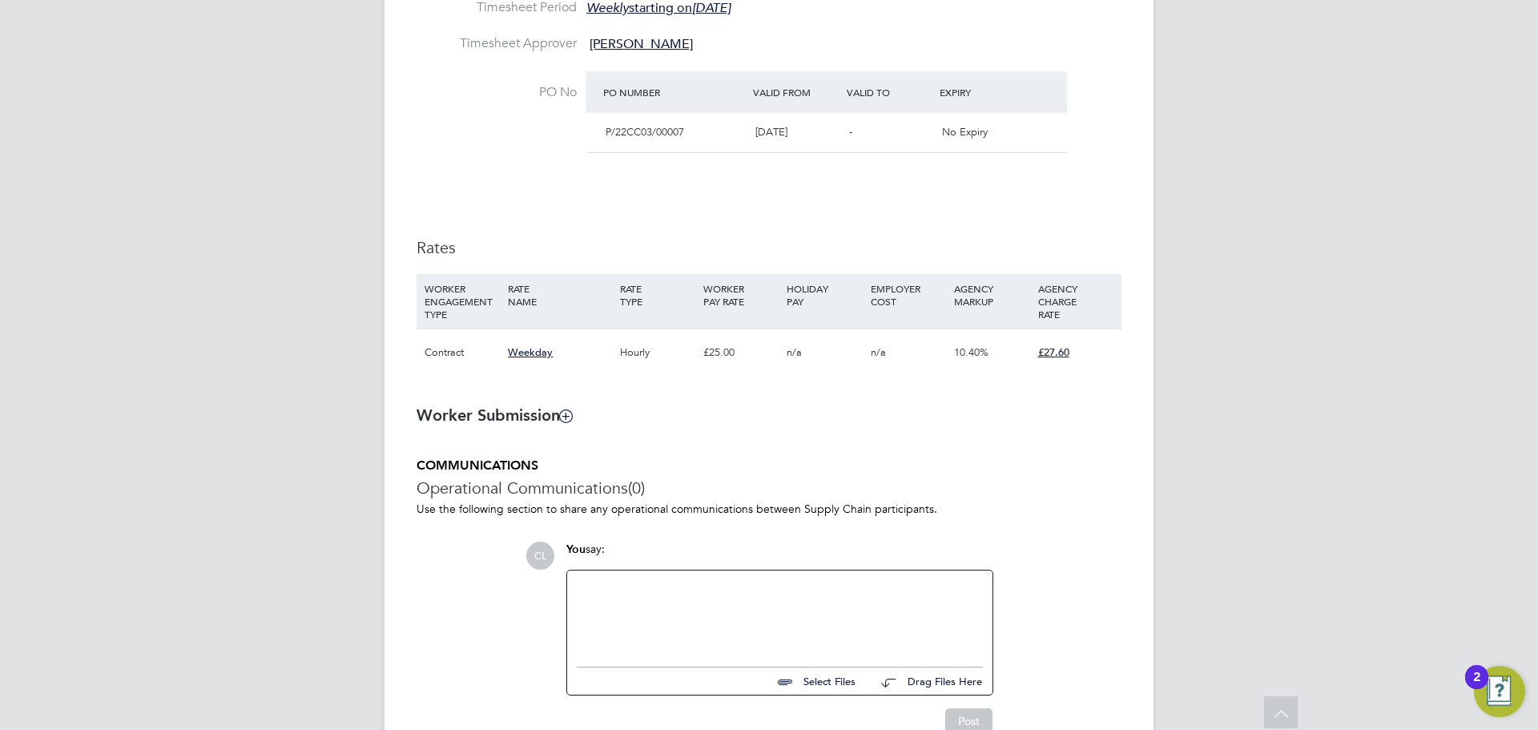
scroll to position [901, 0]
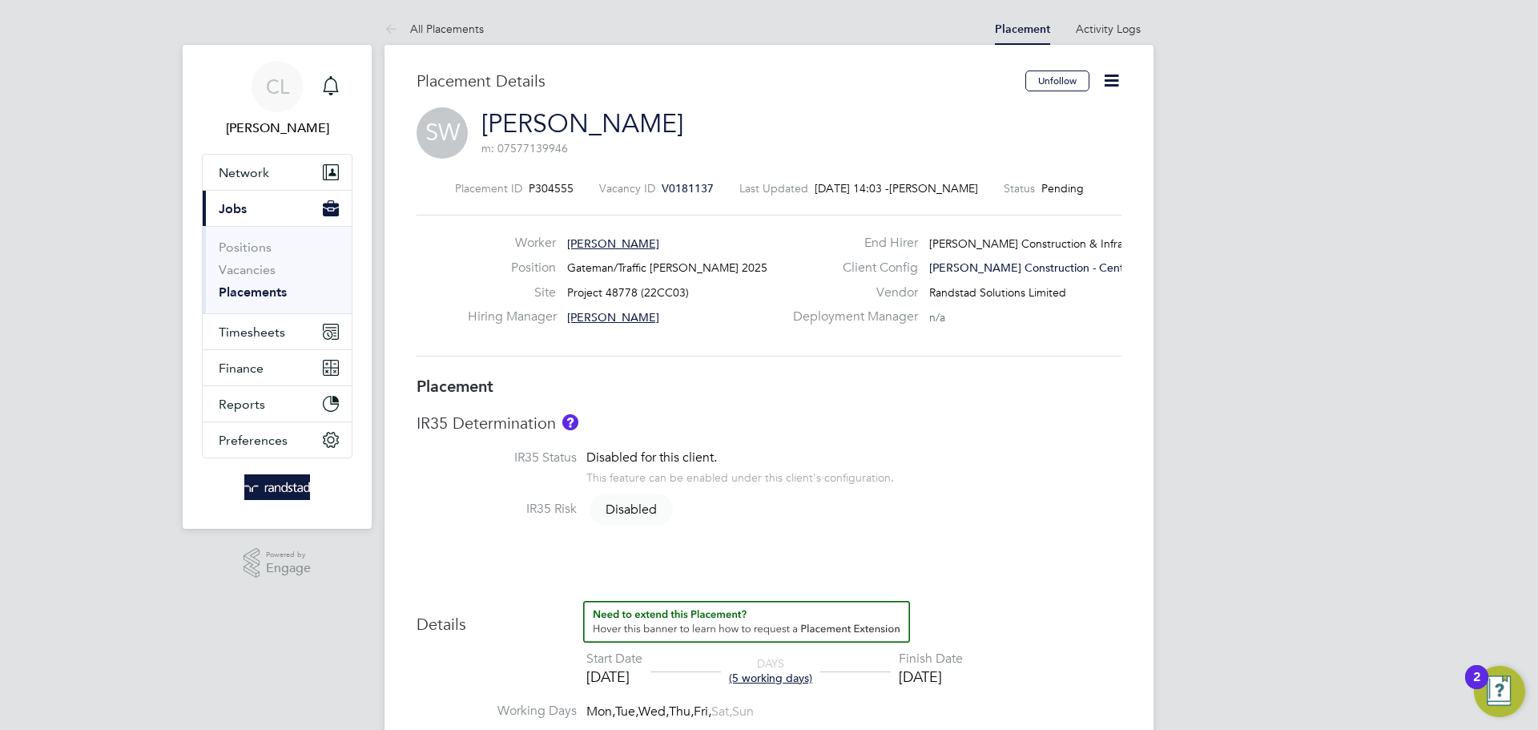
click at [1112, 87] on icon at bounding box center [1111, 80] width 20 height 20
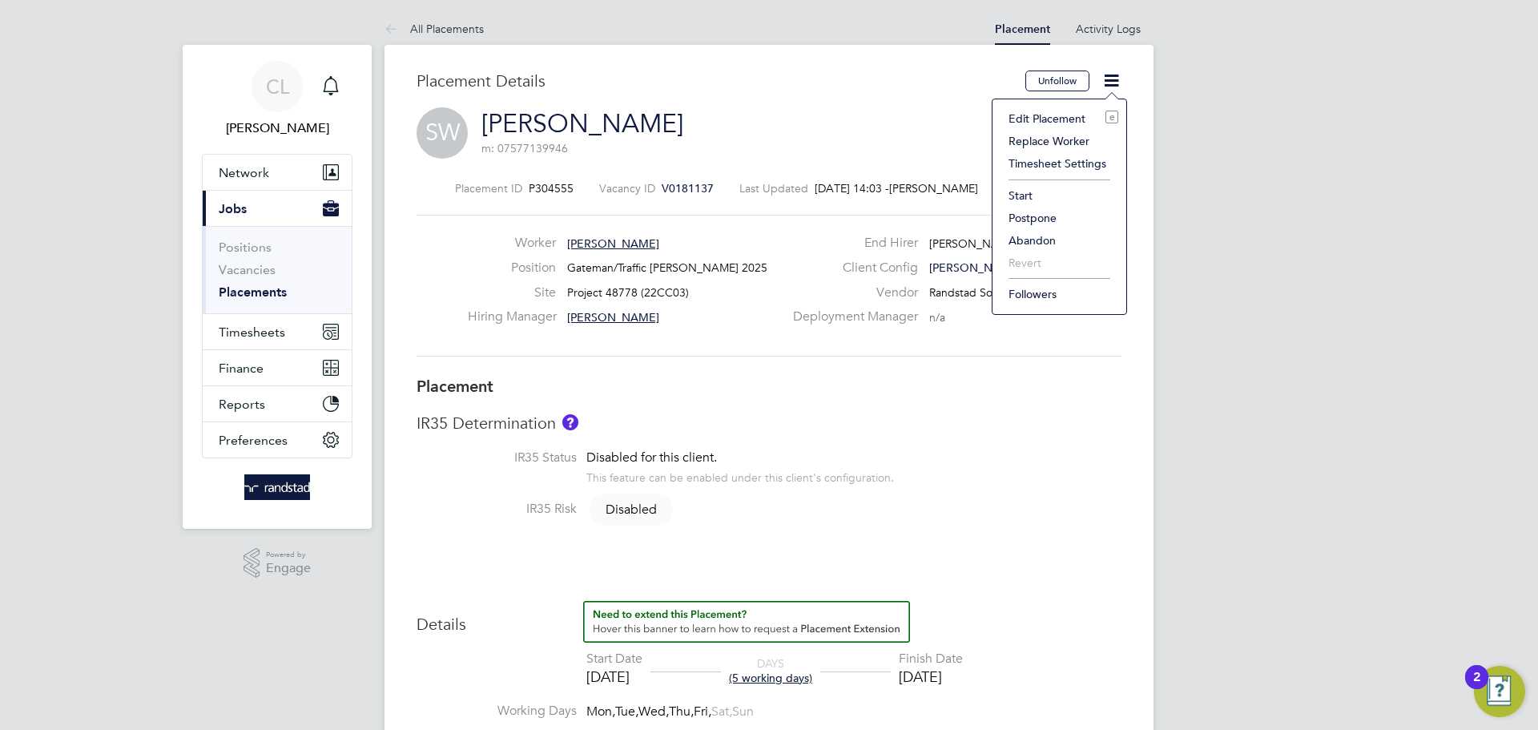
click at [1025, 191] on li "Start" at bounding box center [1059, 195] width 118 height 22
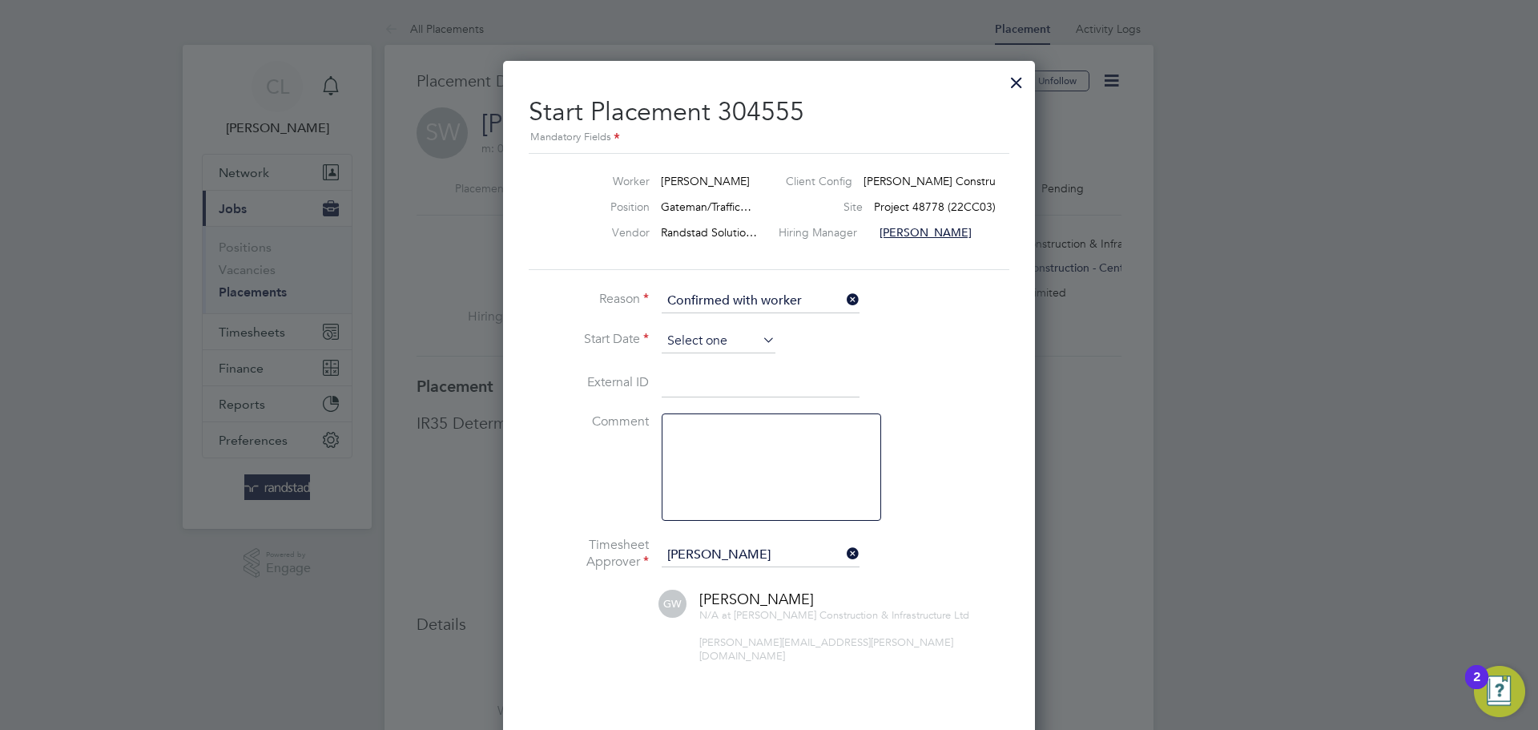
click at [721, 341] on input at bounding box center [719, 341] width 114 height 24
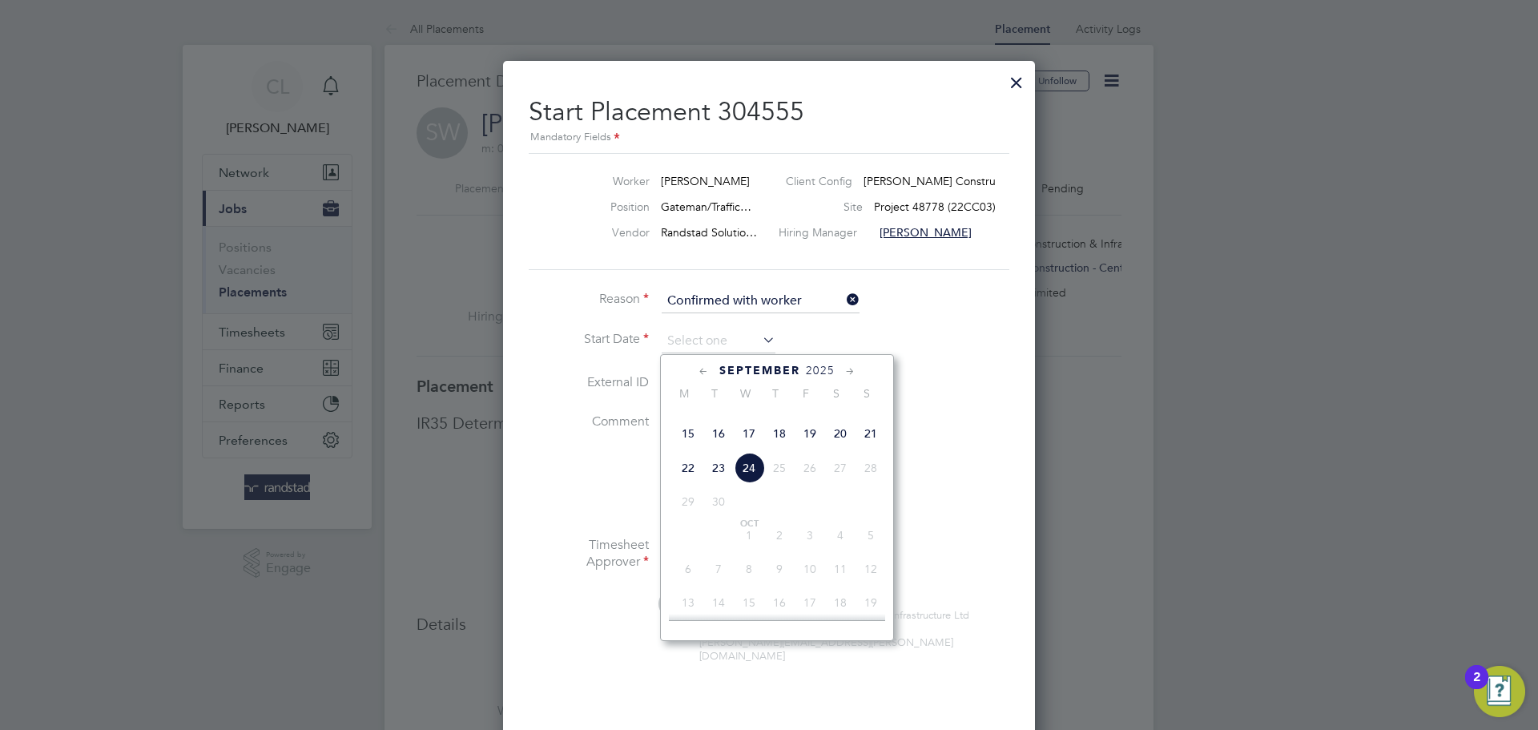
click at [690, 483] on span "22" at bounding box center [688, 468] width 30 height 30
type input "22 Sep 2025"
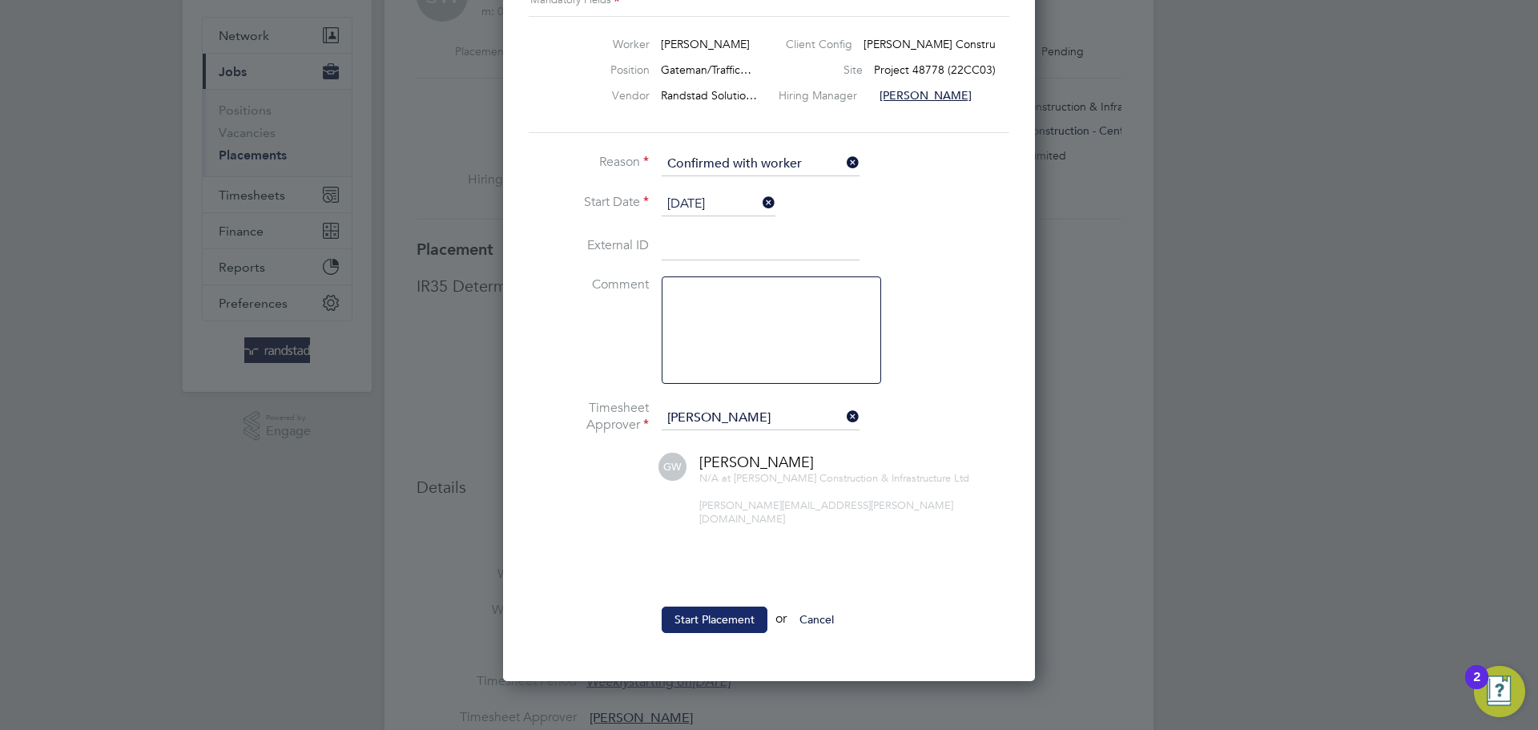
click at [726, 611] on button "Start Placement" at bounding box center [715, 619] width 106 height 26
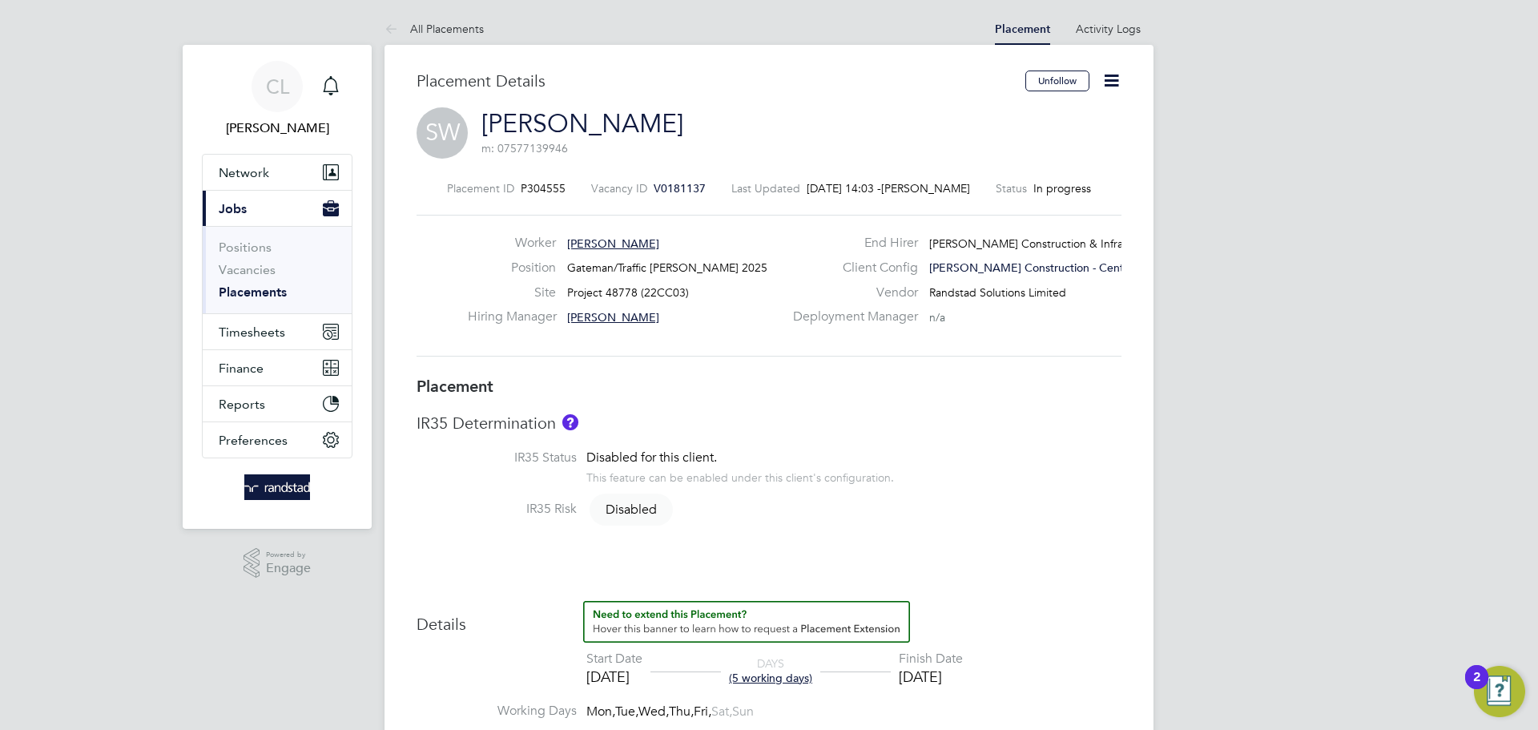
click at [597, 244] on span "[PERSON_NAME]" at bounding box center [613, 243] width 92 height 14
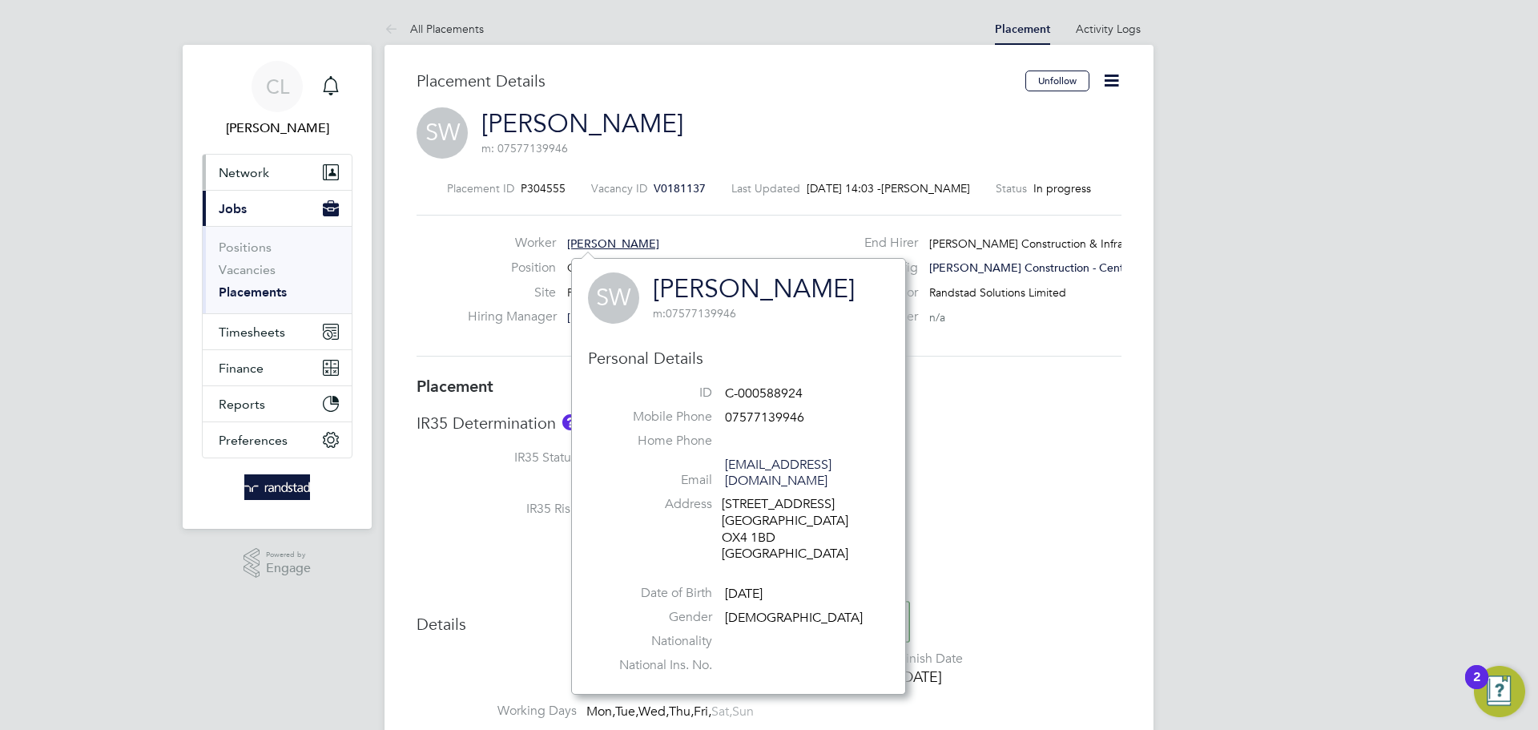
click at [255, 174] on span "Network" at bounding box center [244, 172] width 50 height 15
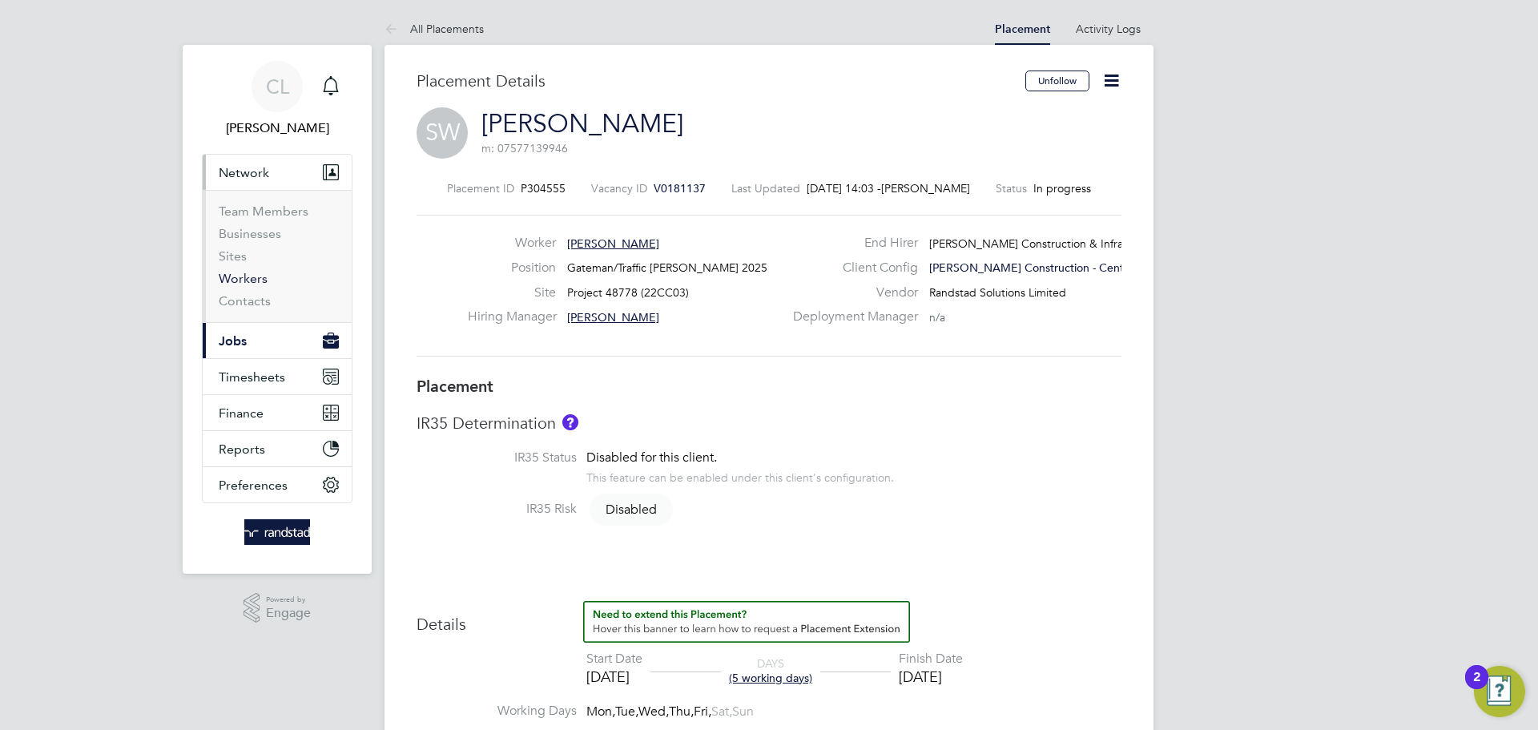
click at [239, 274] on link "Workers" at bounding box center [243, 278] width 49 height 15
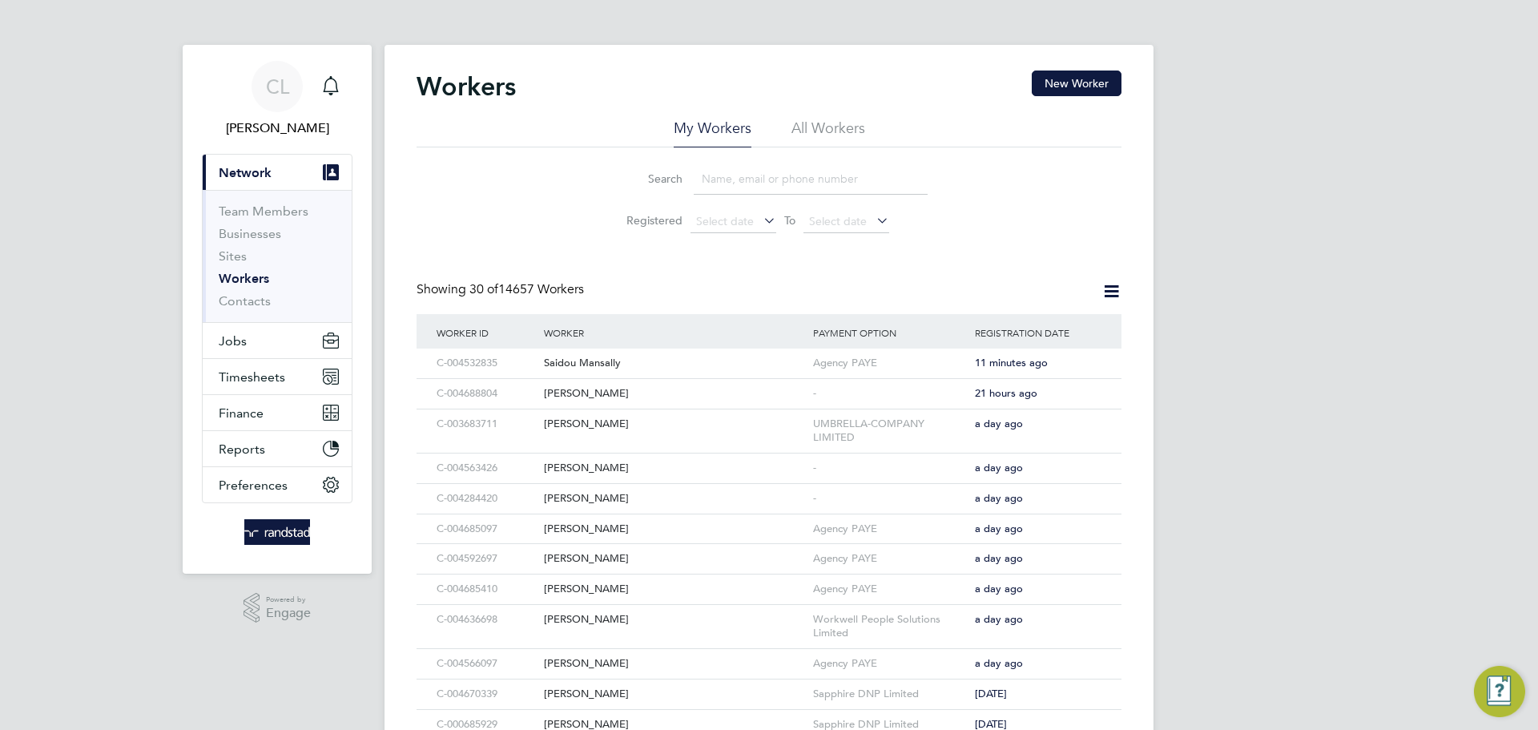
click at [718, 182] on input at bounding box center [811, 178] width 234 height 31
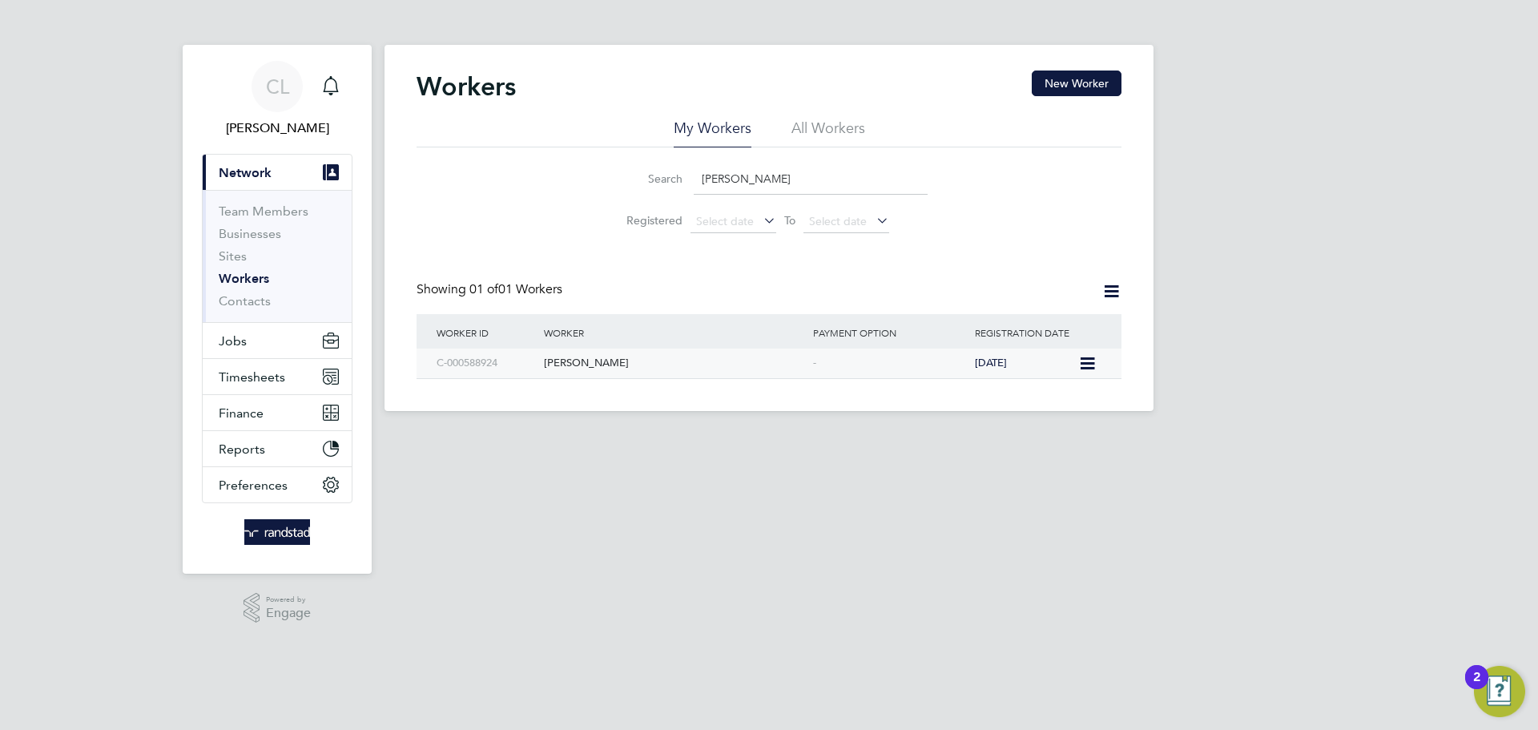
type input "seth wilks"
click at [568, 366] on div "[PERSON_NAME]" at bounding box center [674, 363] width 269 height 30
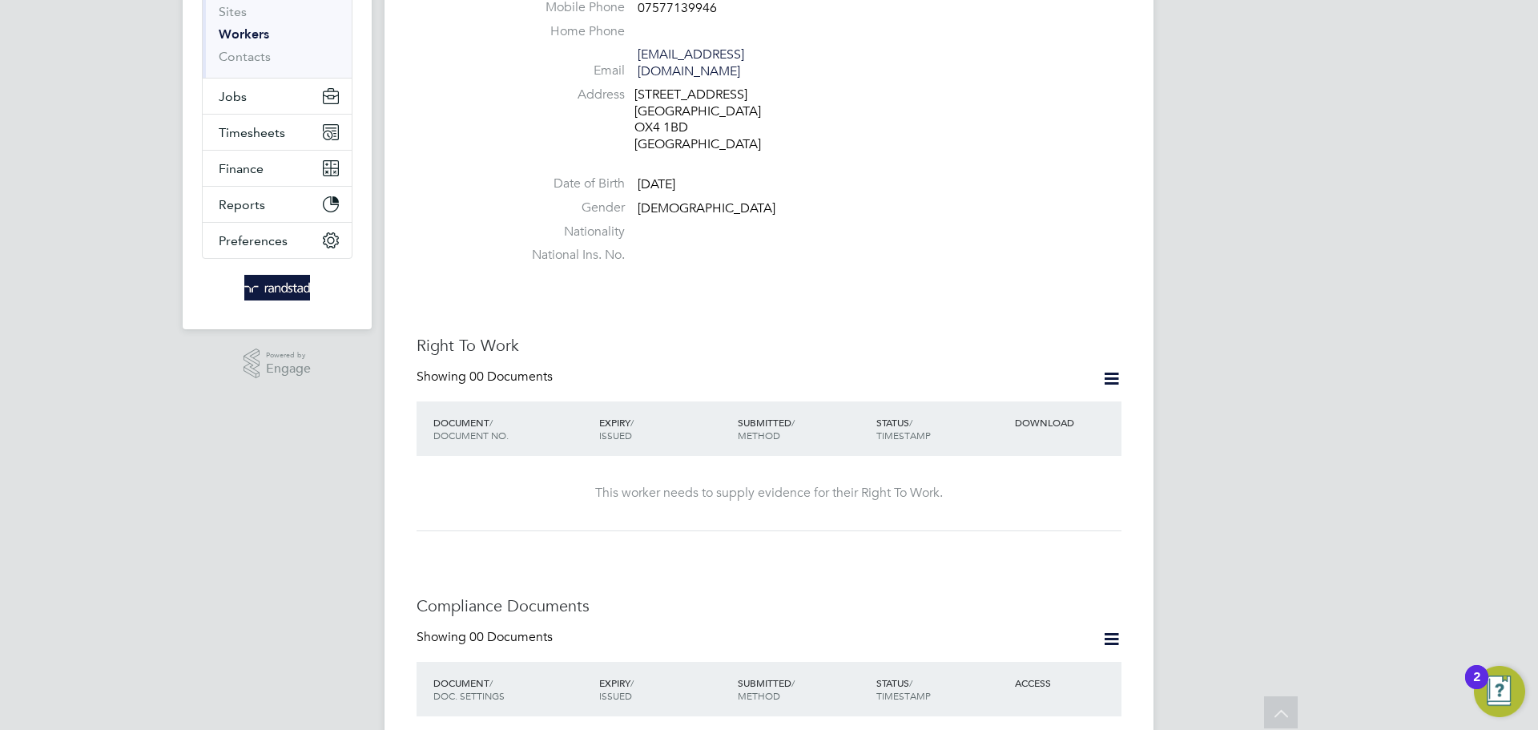
scroll to position [246, 0]
click at [1110, 367] on icon at bounding box center [1111, 377] width 20 height 20
click at [1004, 402] on li "Add Right To Work Document" at bounding box center [1022, 399] width 193 height 22
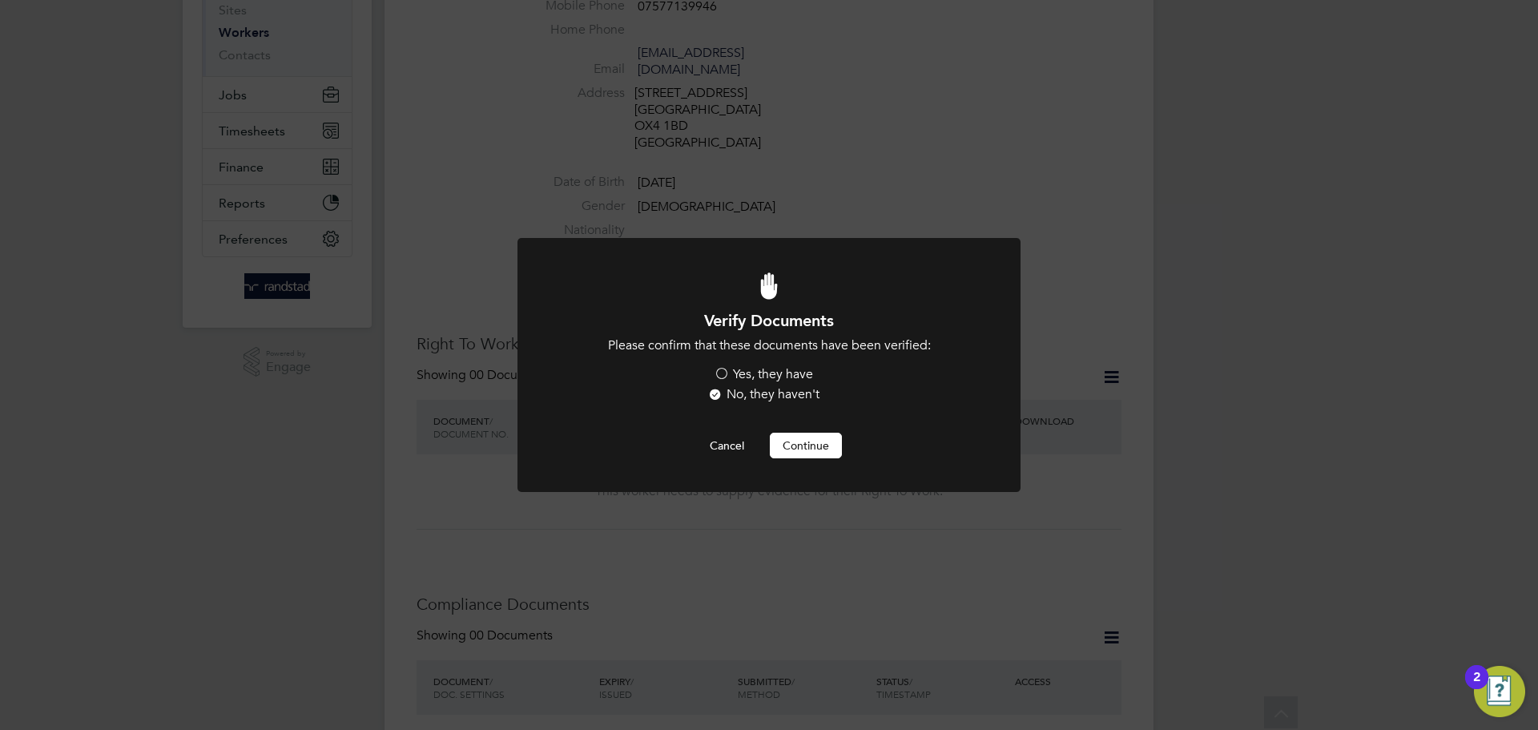
scroll to position [0, 0]
click at [728, 379] on label "Yes, they have" at bounding box center [763, 374] width 99 height 17
click at [0, 0] on input "Yes, they have" at bounding box center [0, 0] width 0 height 0
click at [815, 445] on button "Continue" at bounding box center [806, 445] width 72 height 26
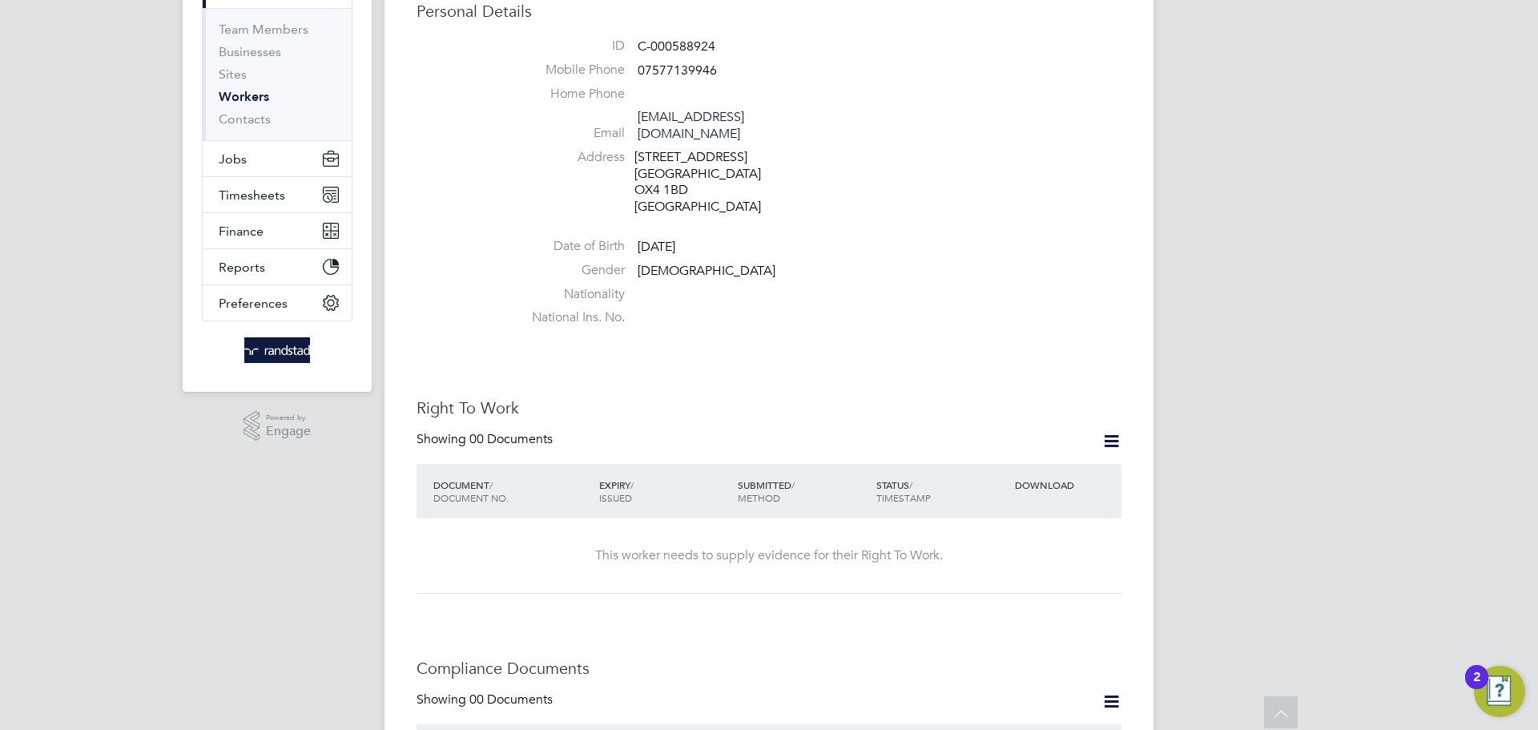
scroll to position [176, 0]
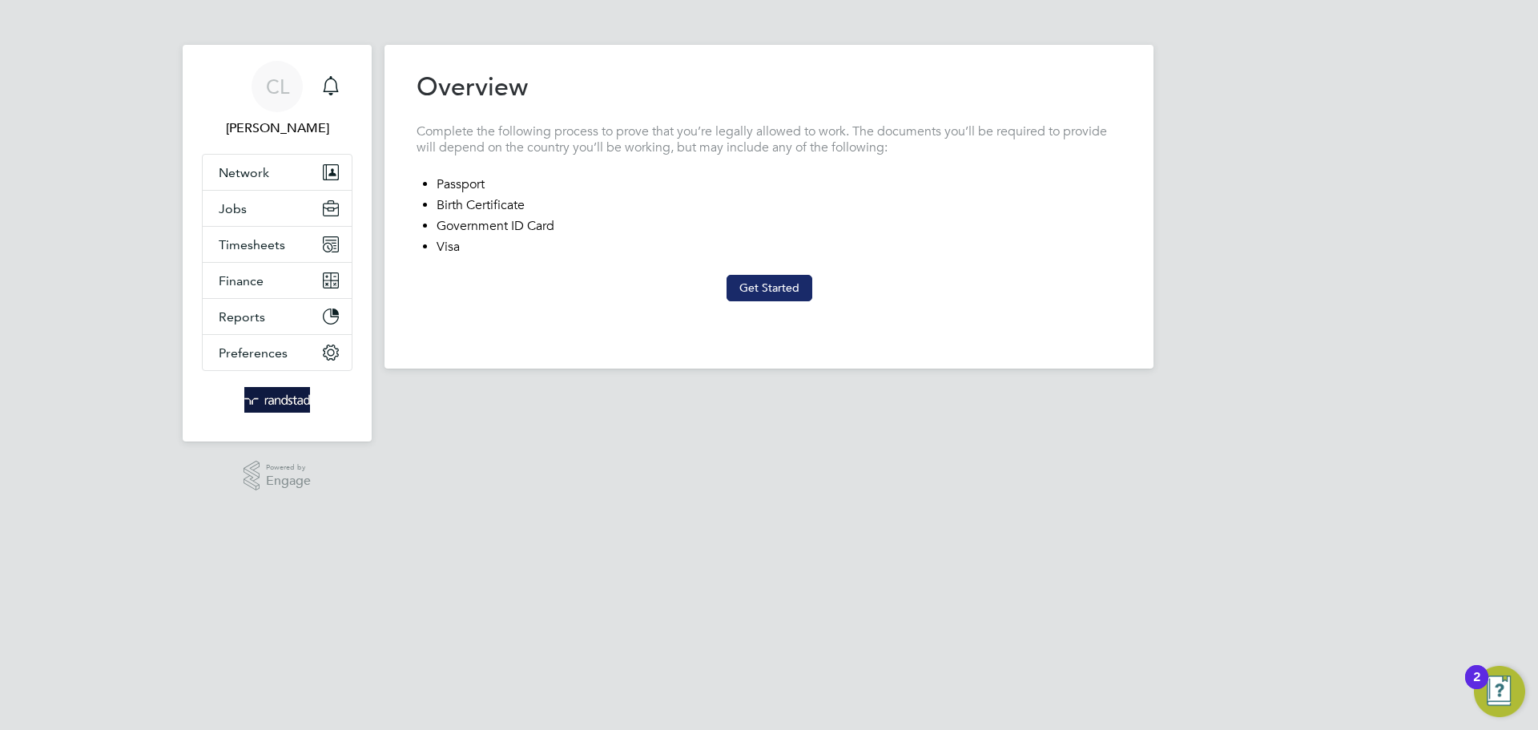
click at [765, 288] on button "Get Started" at bounding box center [769, 288] width 86 height 26
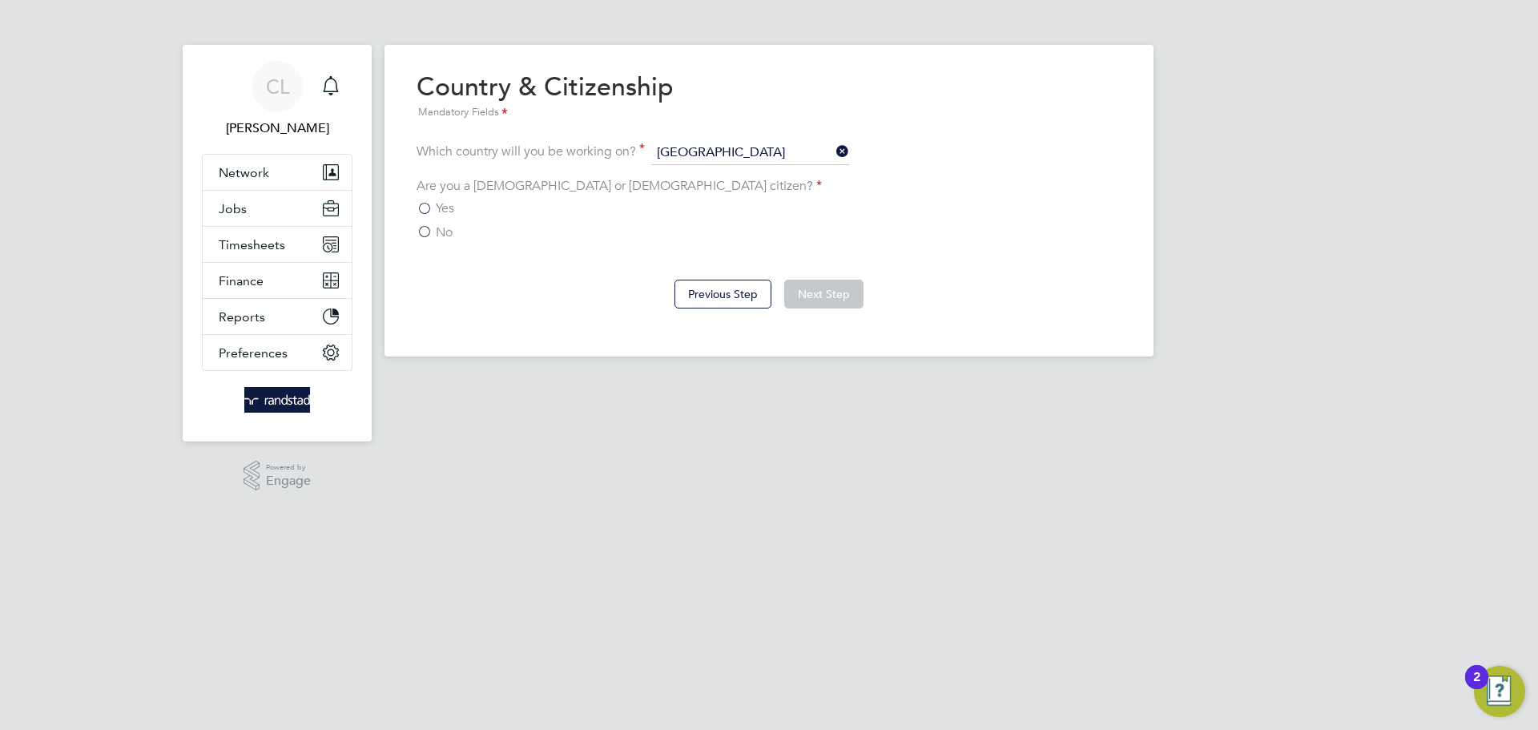
click at [431, 210] on label "Yes" at bounding box center [435, 208] width 38 height 16
click at [0, 0] on input "Yes" at bounding box center [0, 0] width 0 height 0
click at [825, 292] on button "Next Step" at bounding box center [823, 294] width 79 height 29
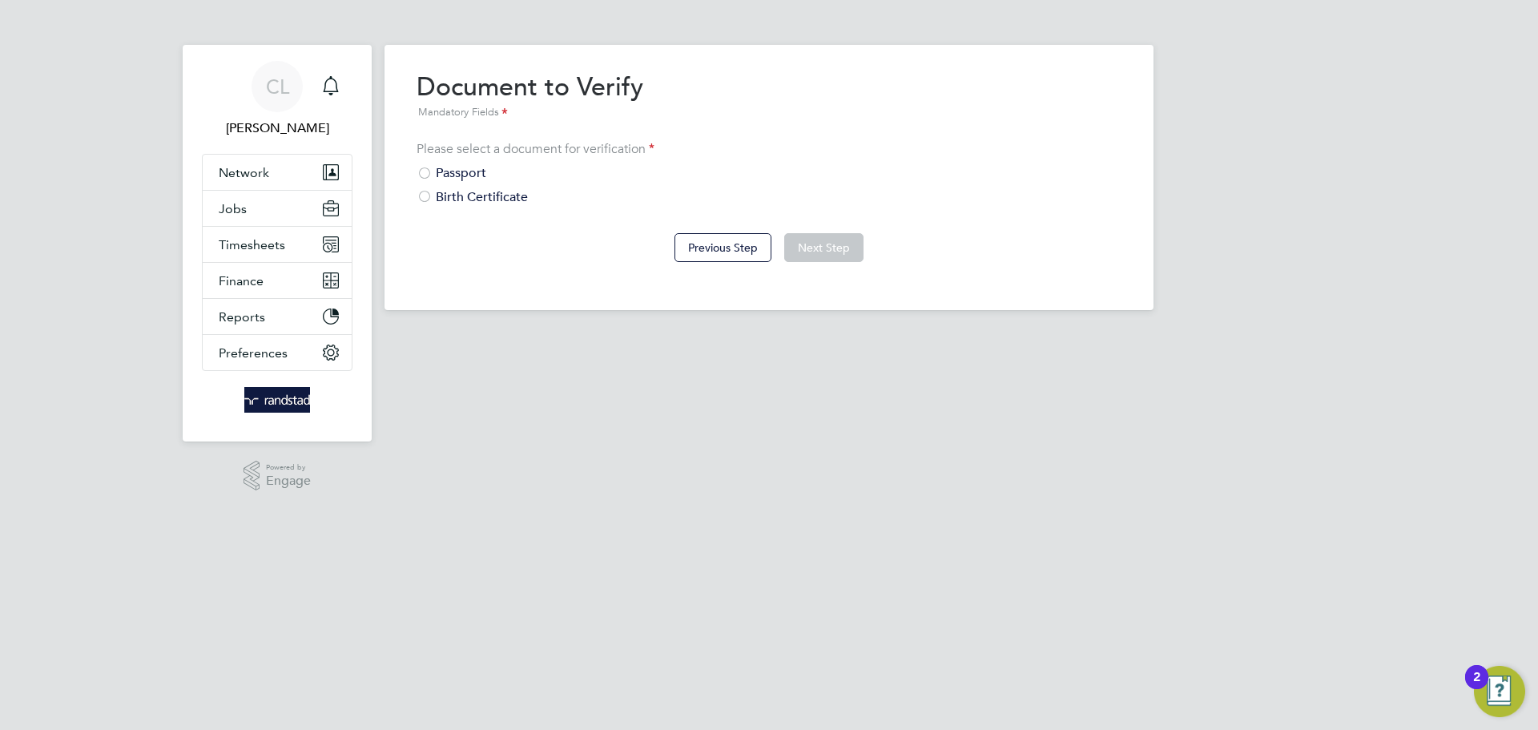
click at [430, 174] on div at bounding box center [424, 175] width 16 height 16
click at [839, 251] on button "Next Step" at bounding box center [823, 247] width 79 height 29
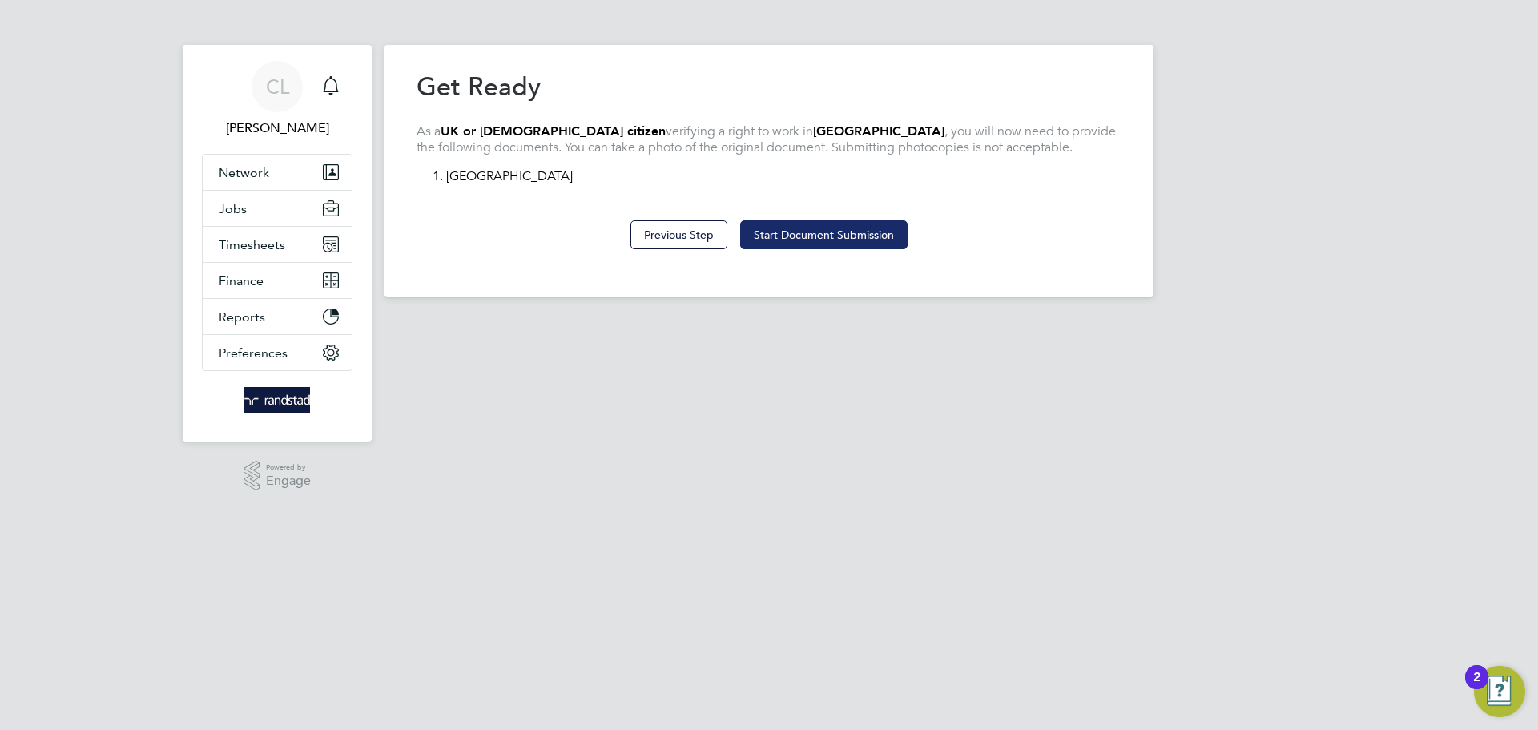
click at [863, 242] on button "Start Document Submission" at bounding box center [823, 234] width 167 height 29
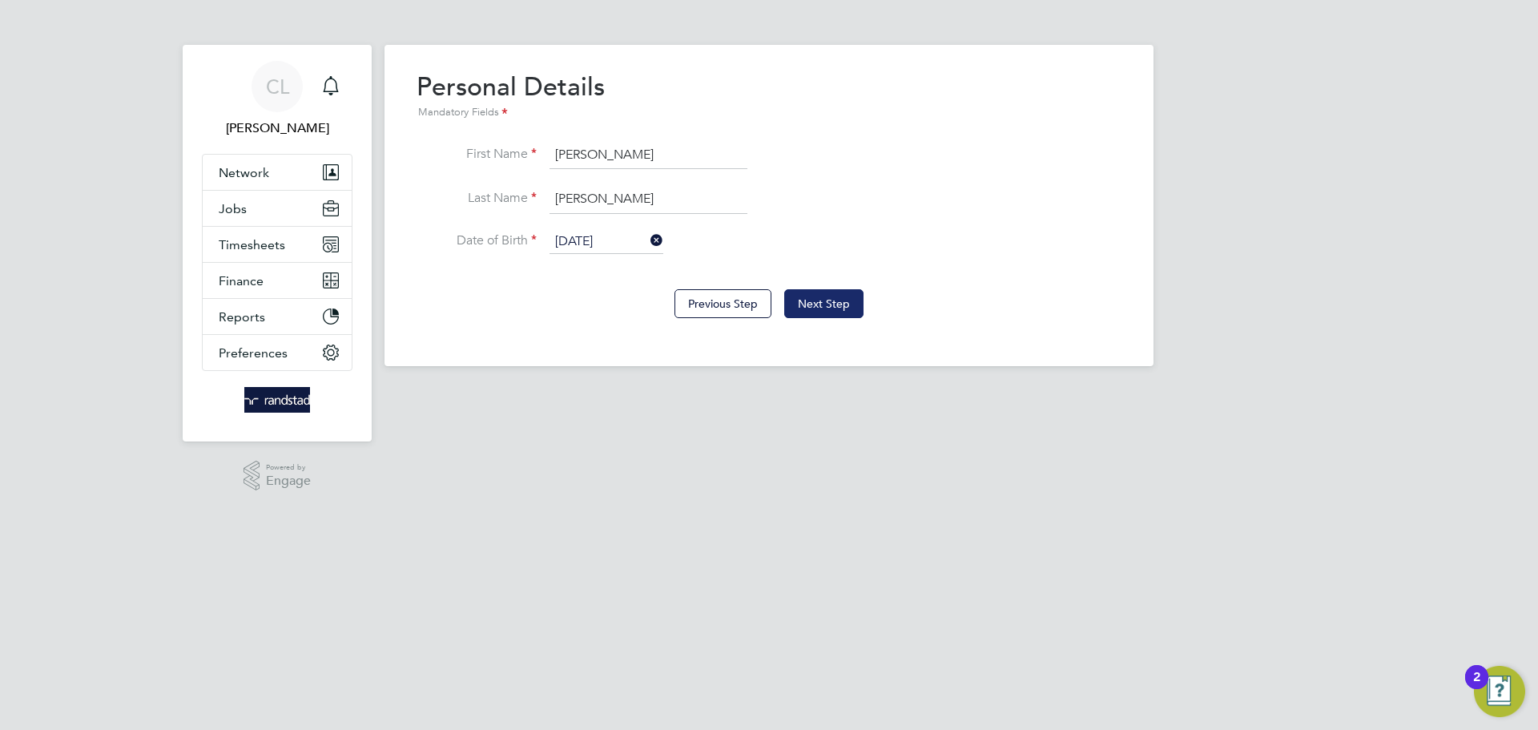
click at [847, 310] on button "Next Step" at bounding box center [823, 303] width 79 height 29
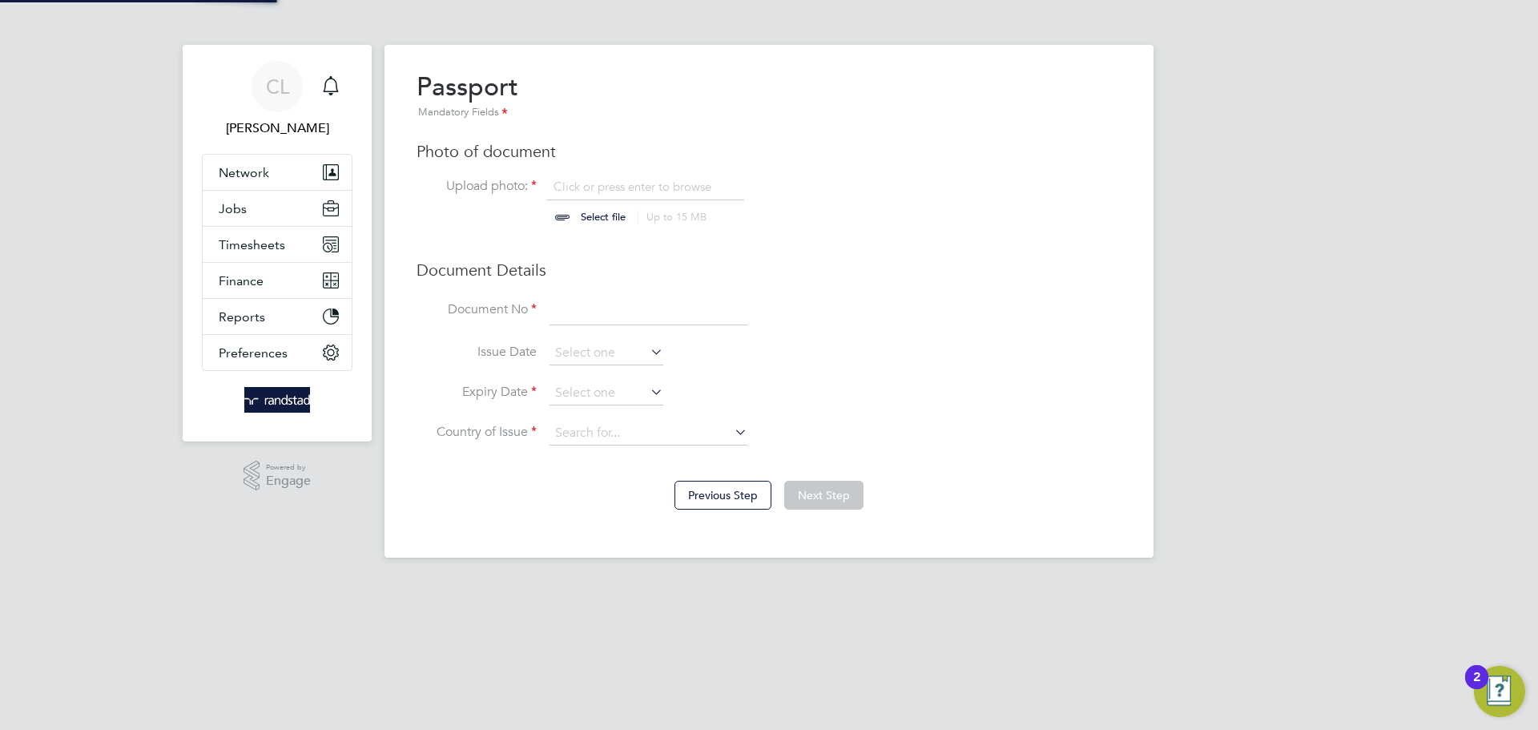
scroll to position [22, 199]
click at [598, 224] on input "file" at bounding box center [618, 203] width 251 height 48
type input "C:\fakepath\IMG_1067.jpeg"
click at [573, 312] on input at bounding box center [648, 310] width 198 height 29
type input "523205636"
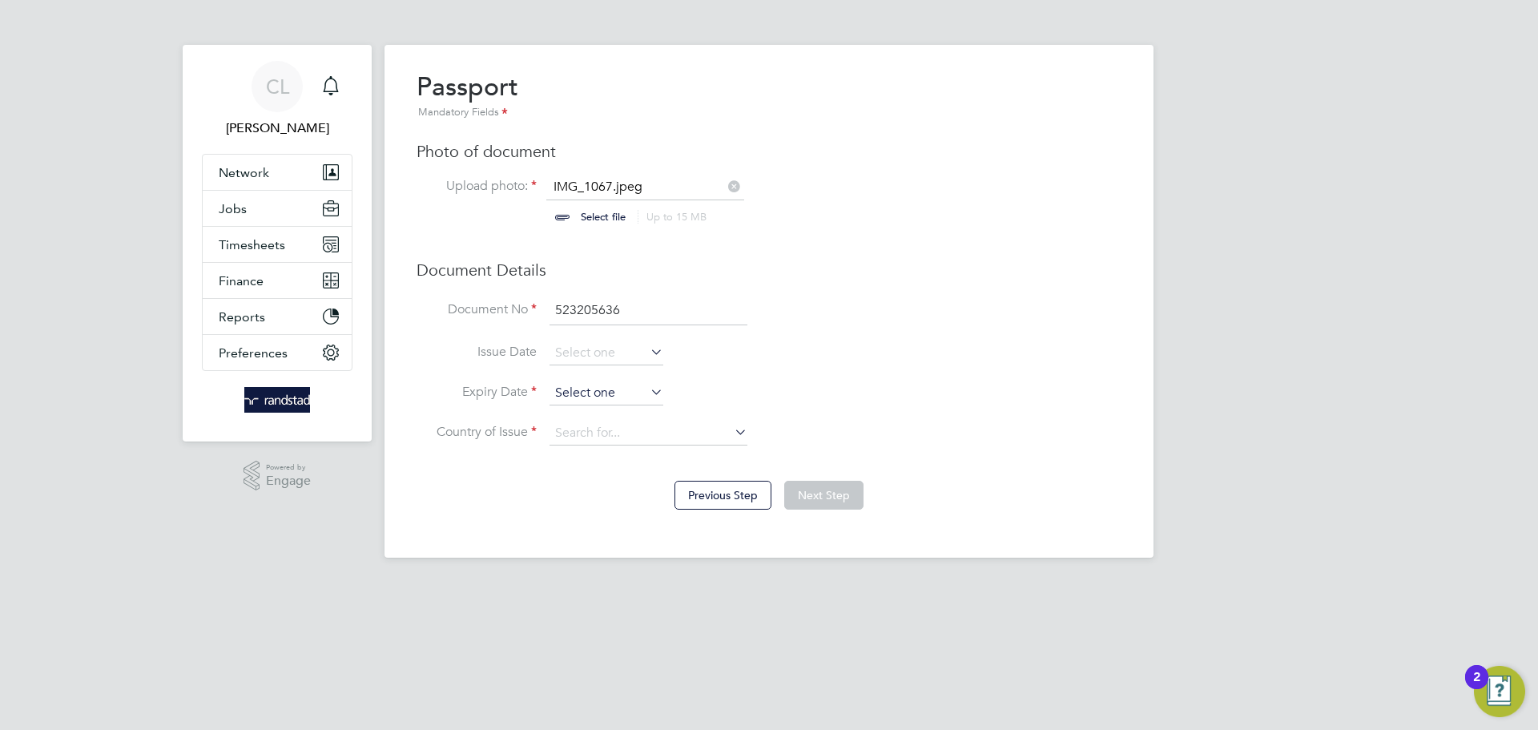
click at [597, 392] on input at bounding box center [606, 393] width 114 height 24
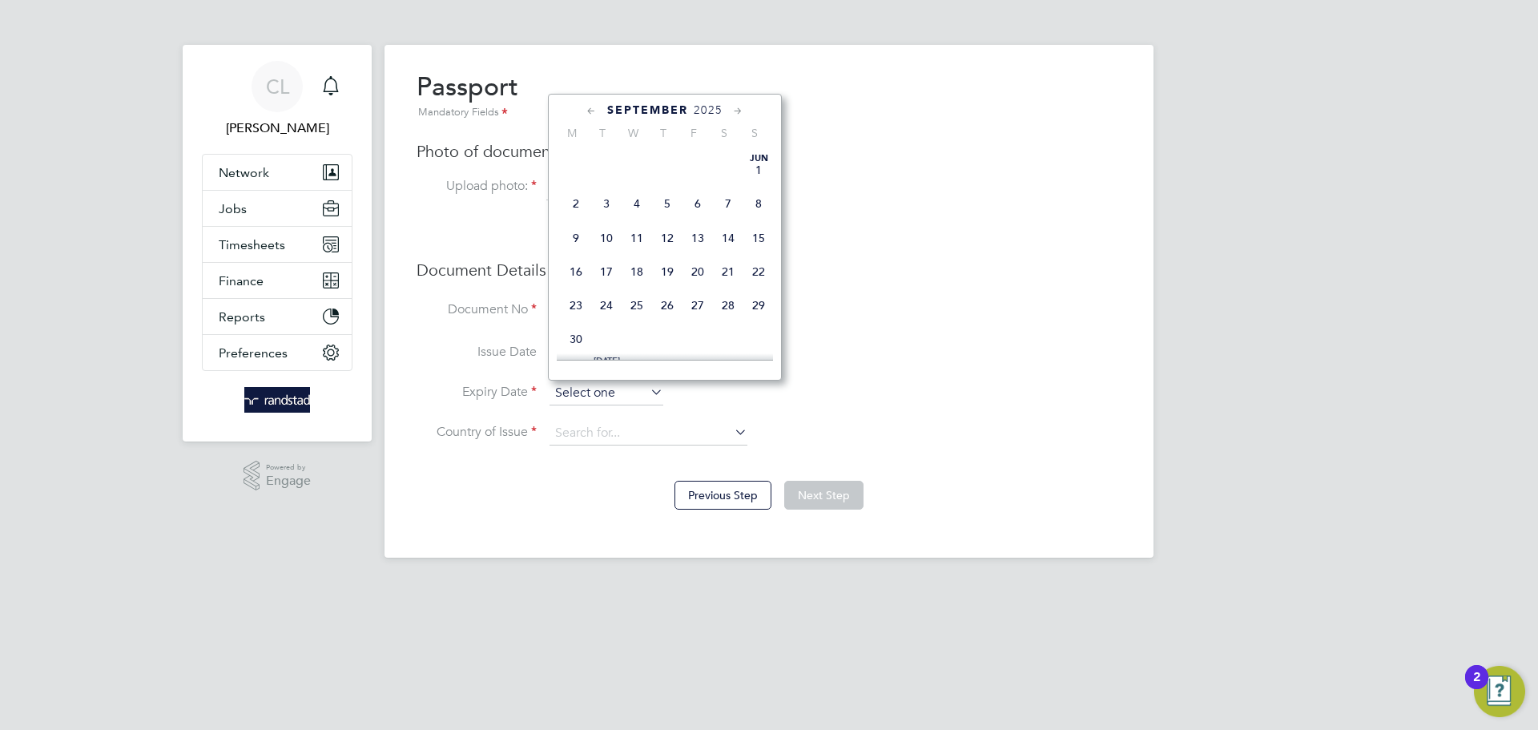
scroll to position [605, 0]
click at [591, 111] on icon at bounding box center [591, 112] width 15 height 18
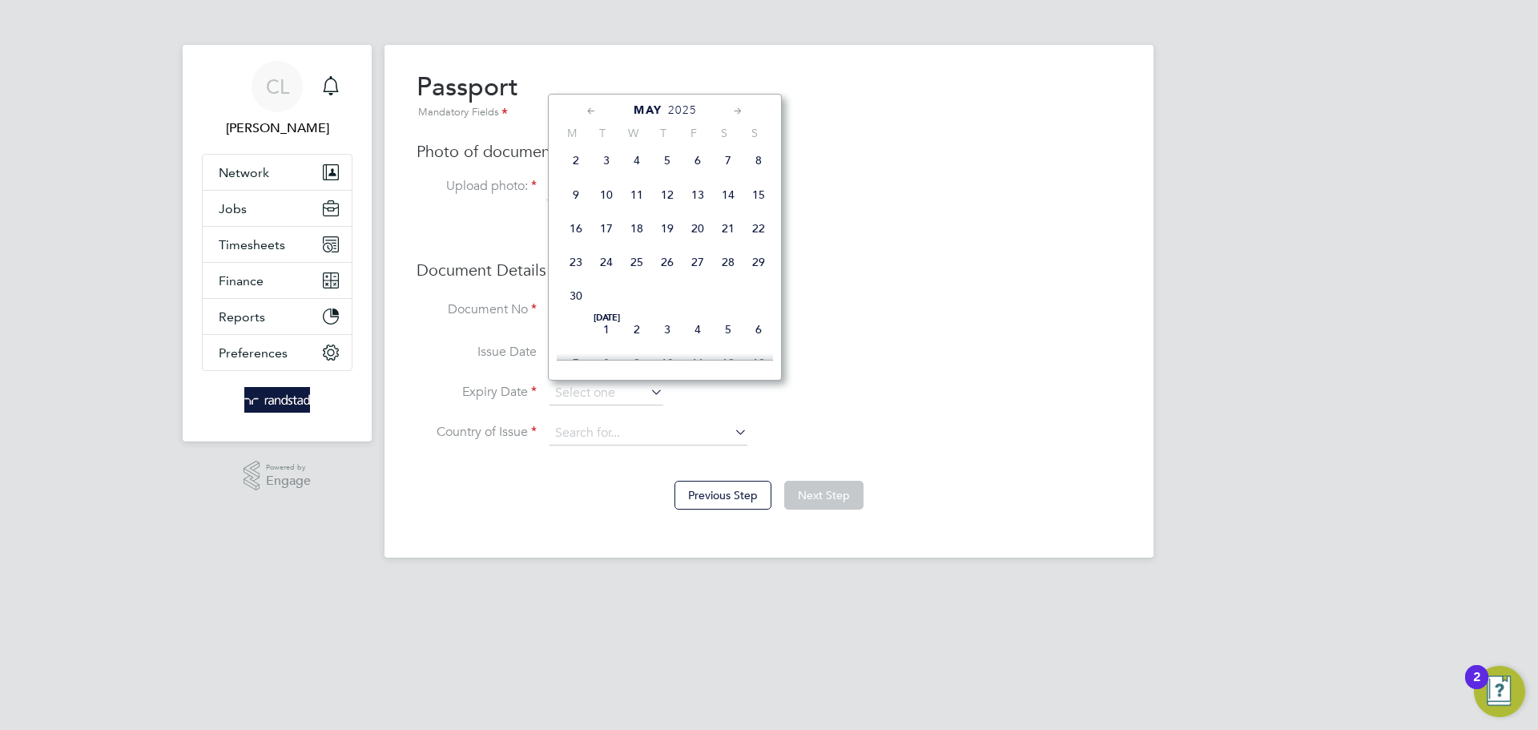
scroll to position [0, 0]
click at [591, 111] on icon at bounding box center [591, 112] width 15 height 18
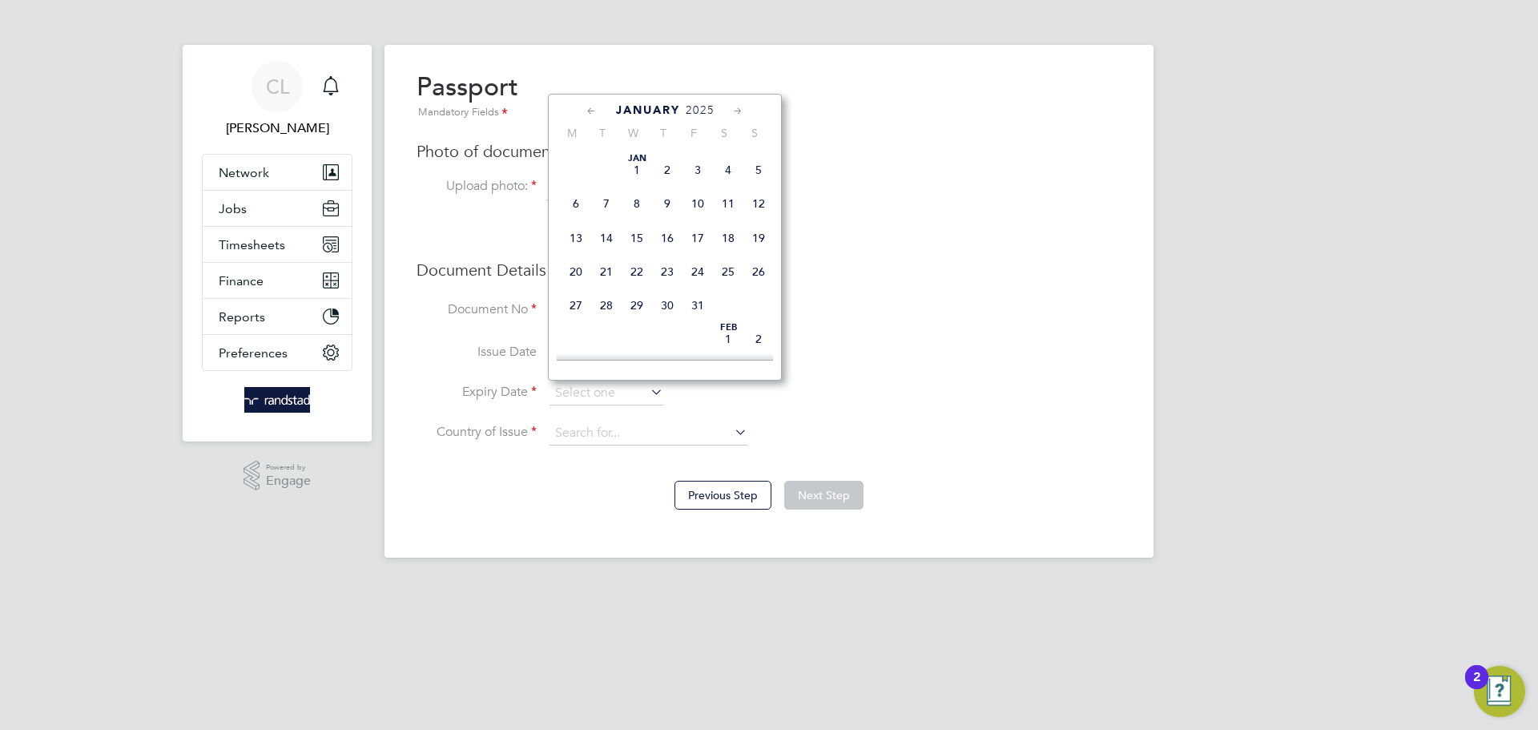
click at [668, 308] on span "30" at bounding box center [667, 305] width 30 height 30
type input "[DATE]"
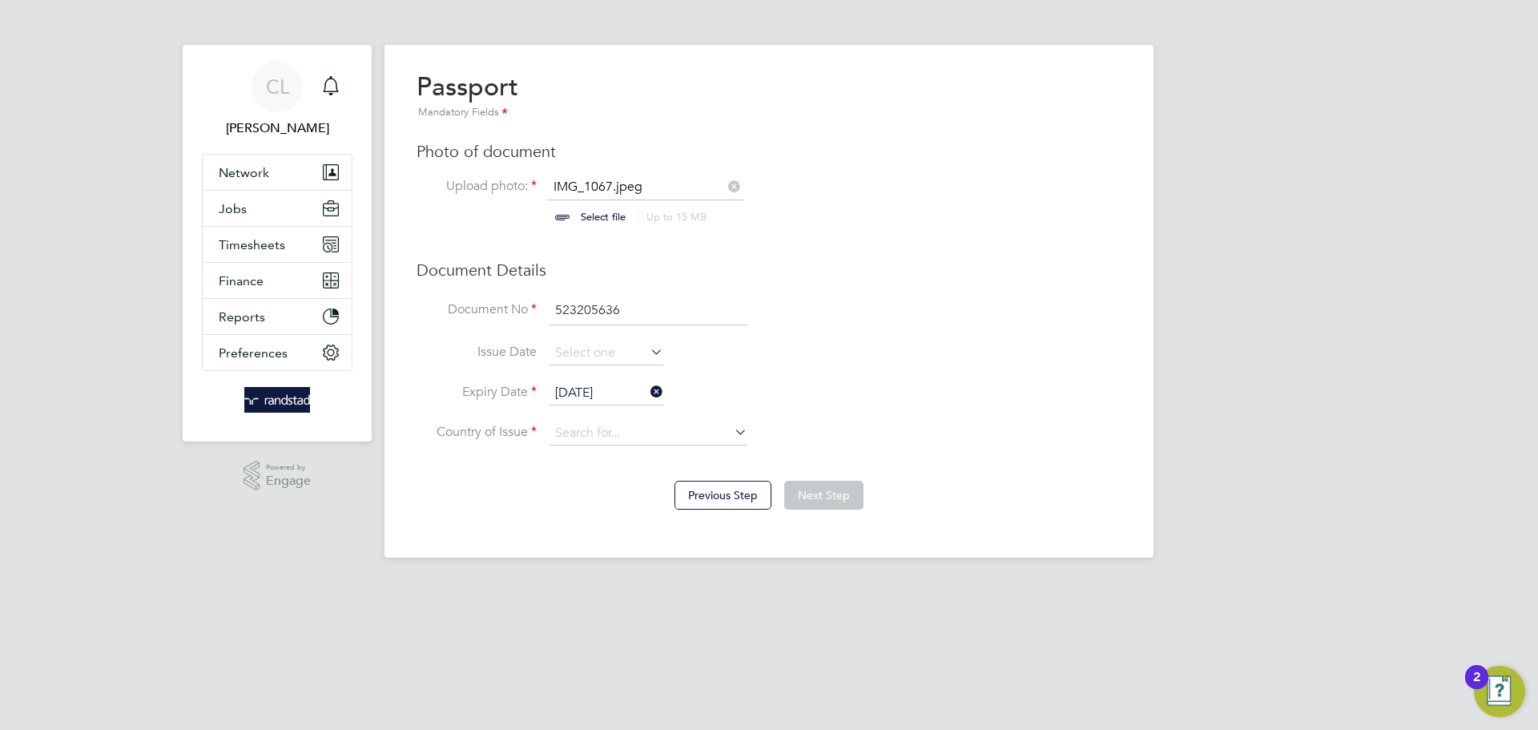
click at [832, 373] on li "Issue Date" at bounding box center [768, 361] width 705 height 40
click at [644, 432] on input at bounding box center [648, 433] width 198 height 24
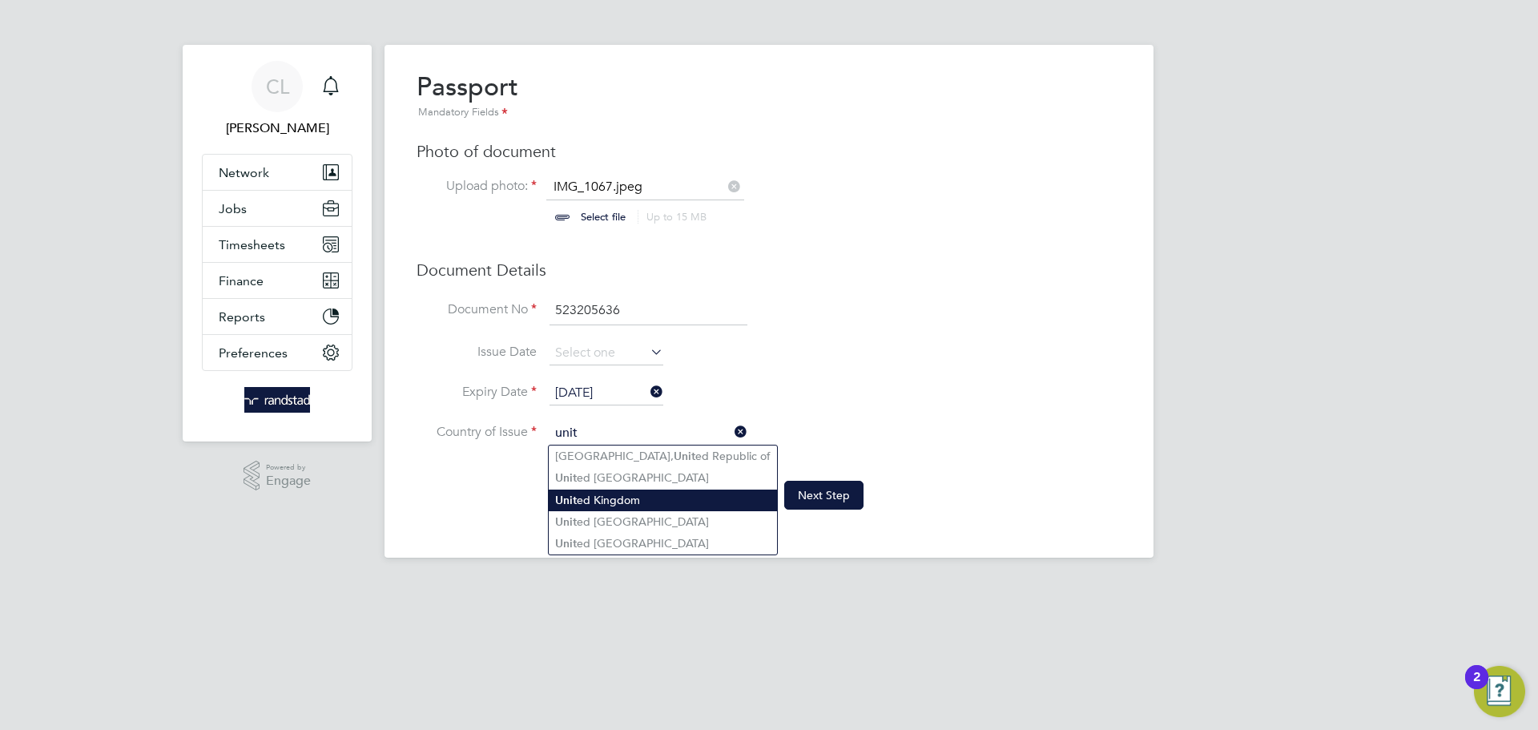
click at [622, 502] on li "Unit ed Kingdom" at bounding box center [663, 500] width 228 height 22
type input "[GEOGRAPHIC_DATA]"
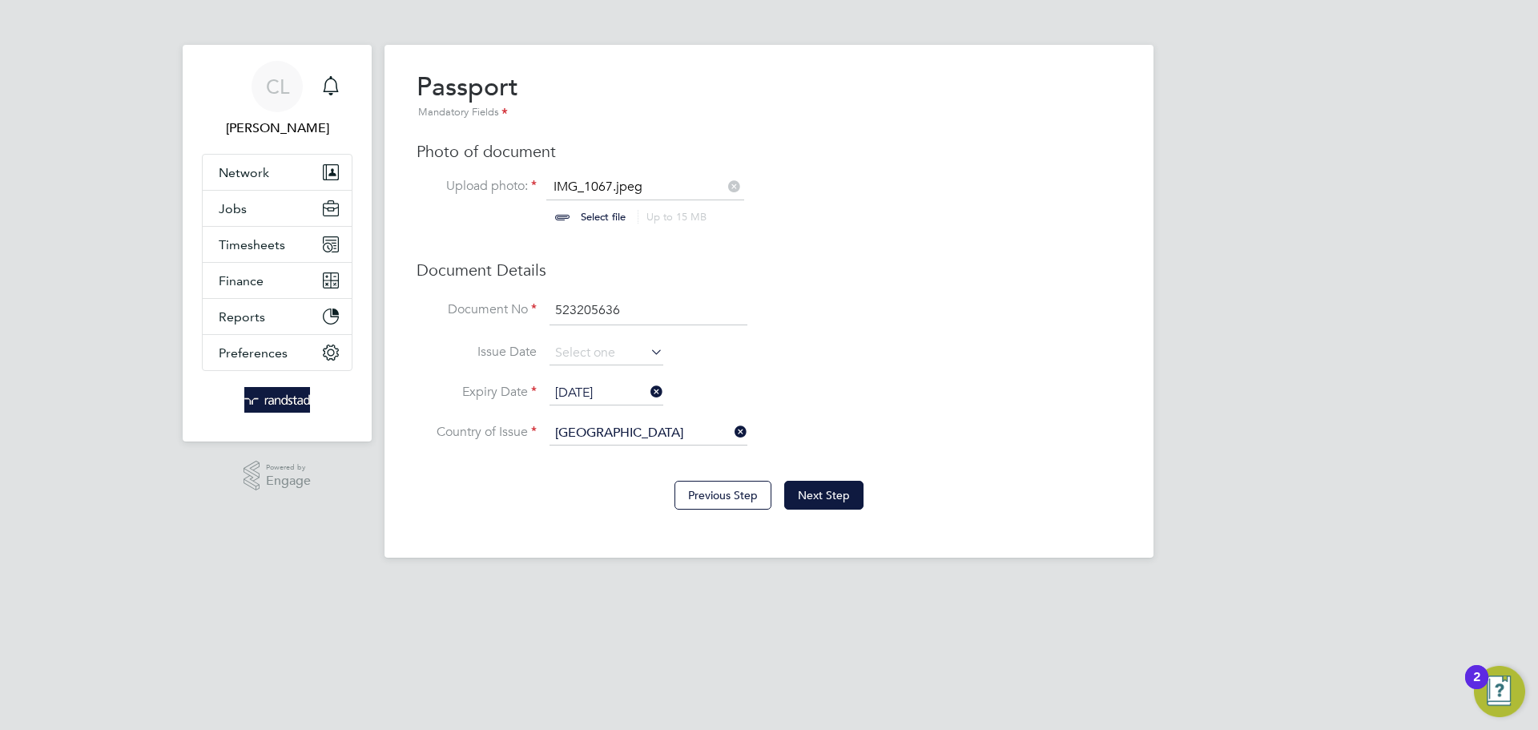
click at [939, 372] on li "Issue Date" at bounding box center [768, 361] width 705 height 40
click at [825, 497] on button "Next Step" at bounding box center [823, 495] width 79 height 29
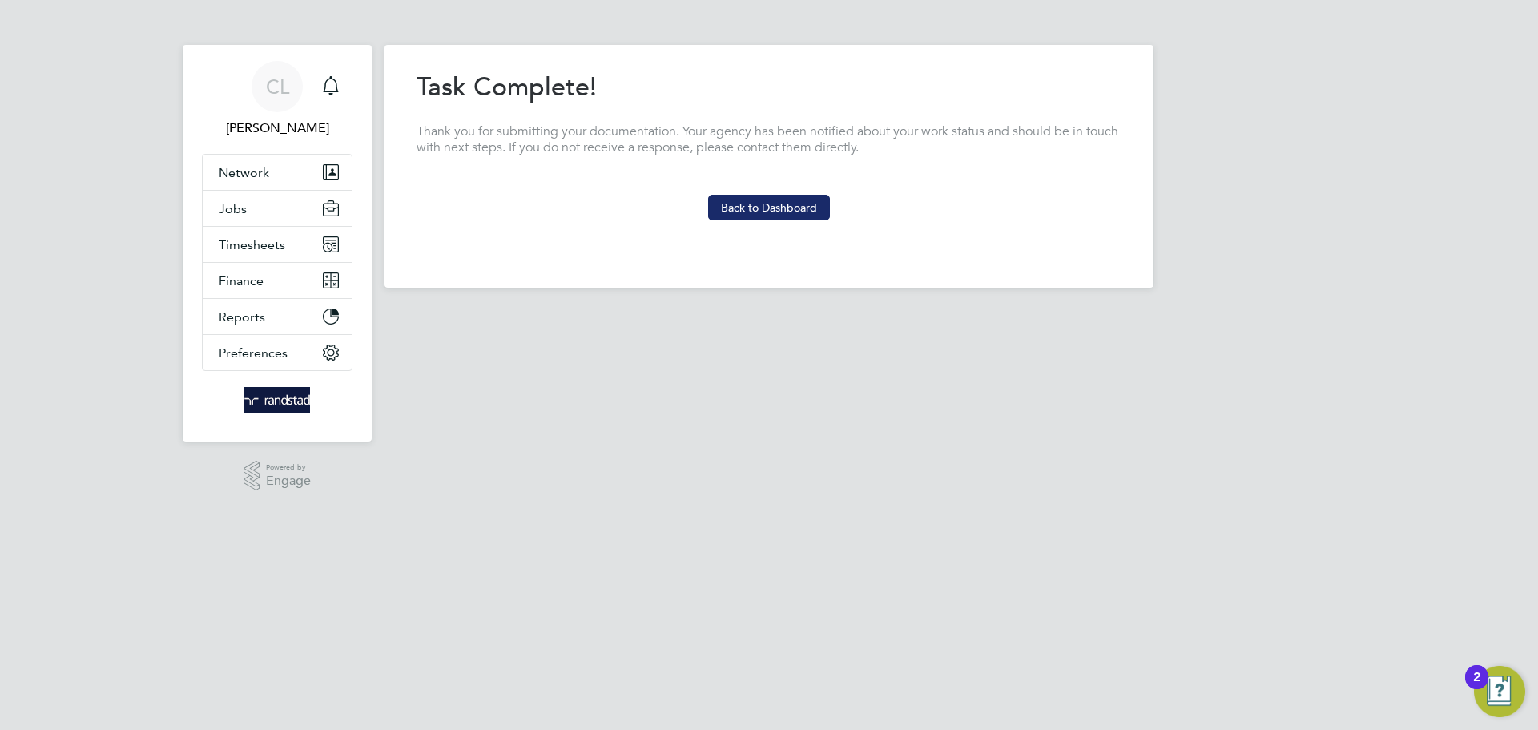
click at [791, 212] on button "Back to Dashboard" at bounding box center [769, 208] width 122 height 26
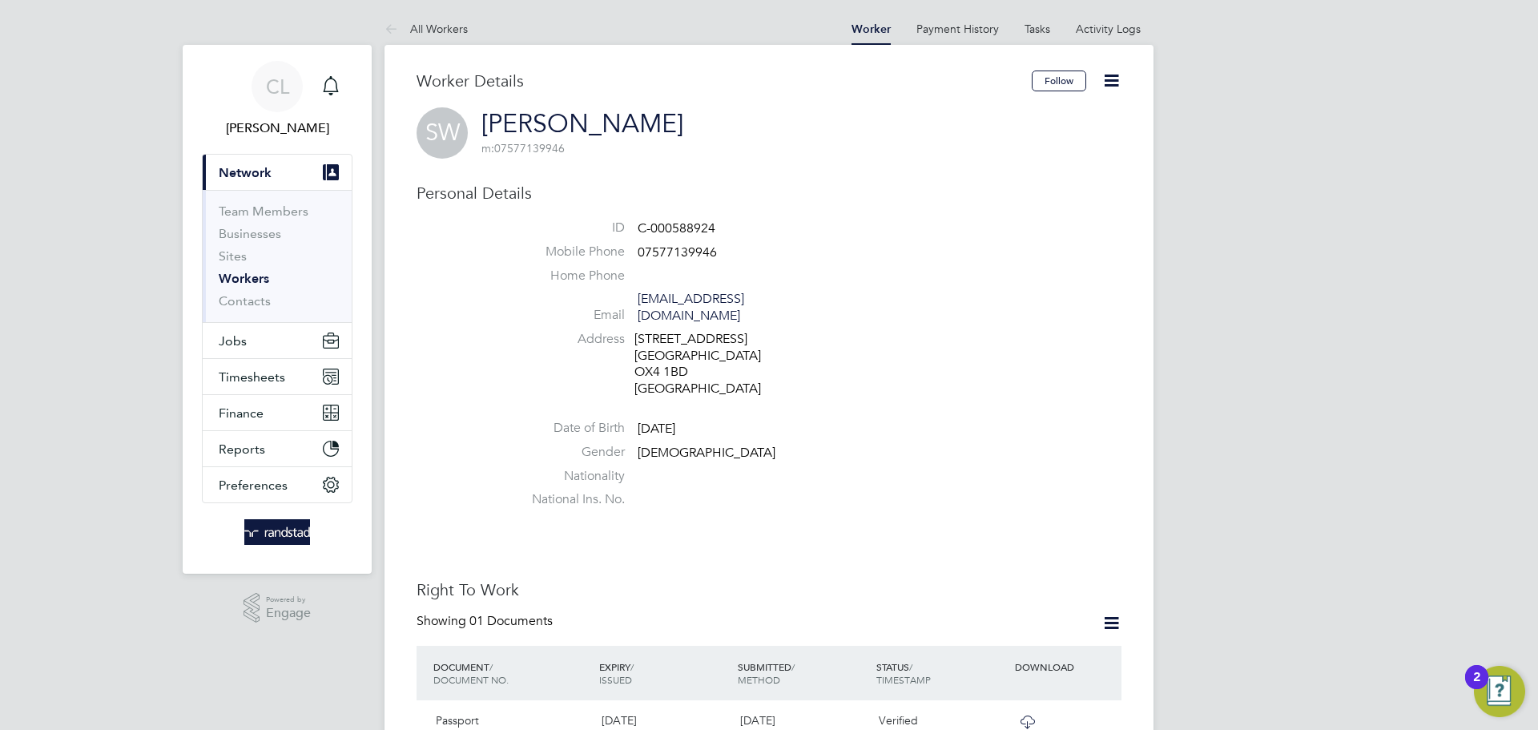
click at [253, 169] on span "Network" at bounding box center [245, 172] width 53 height 15
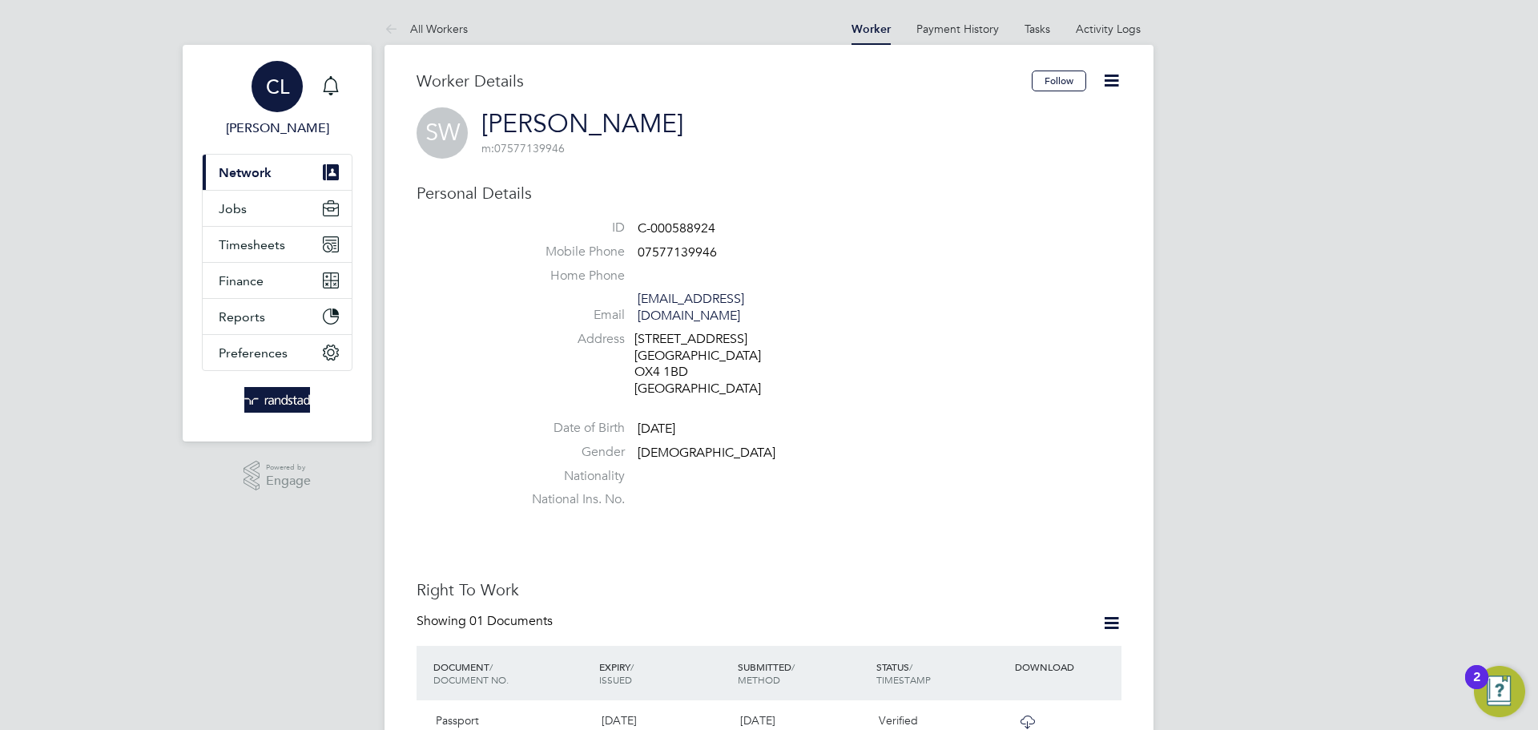
click at [275, 130] on span "[PERSON_NAME]" at bounding box center [277, 128] width 151 height 19
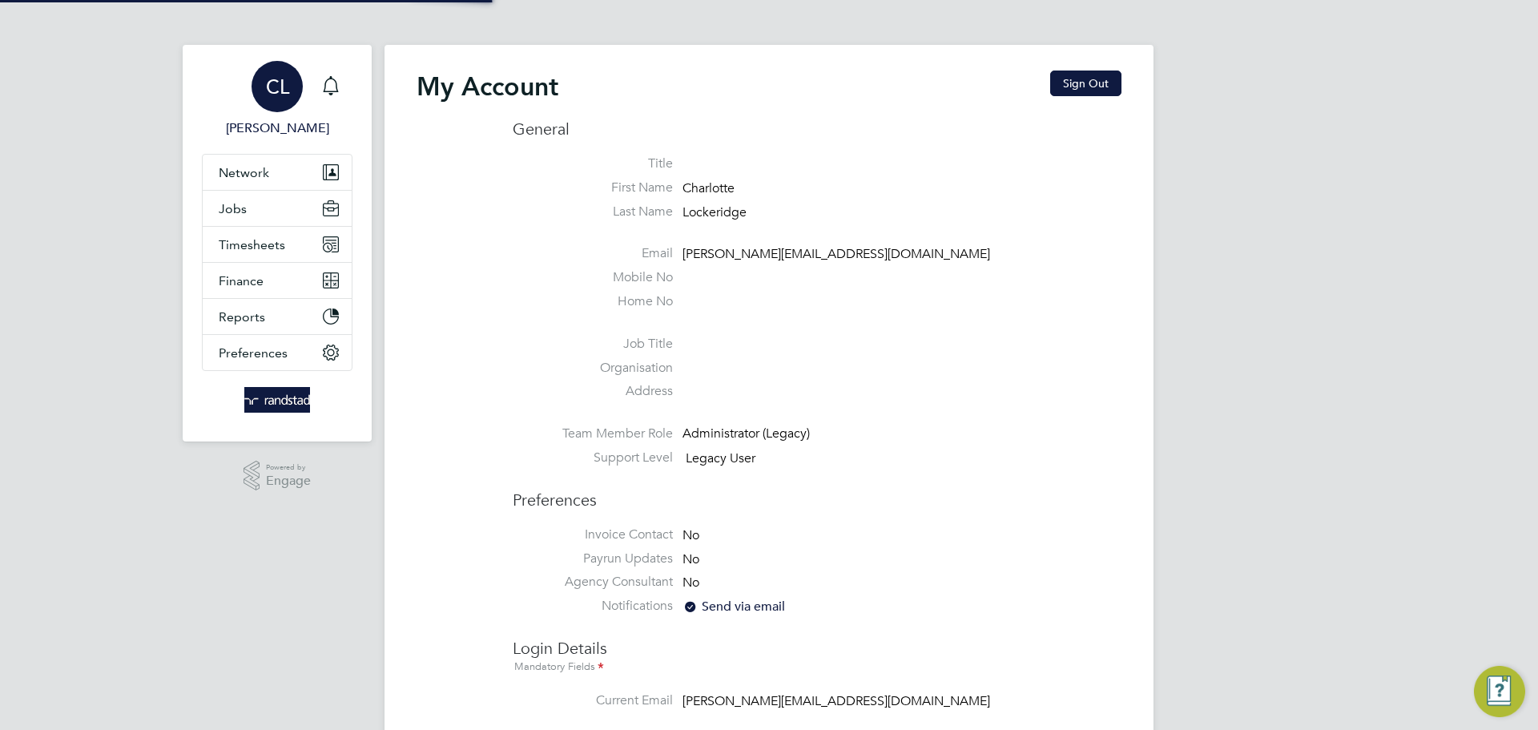
type input "[PERSON_NAME][EMAIL_ADDRESS][DOMAIN_NAME]"
click at [256, 211] on button "Jobs" at bounding box center [277, 208] width 149 height 35
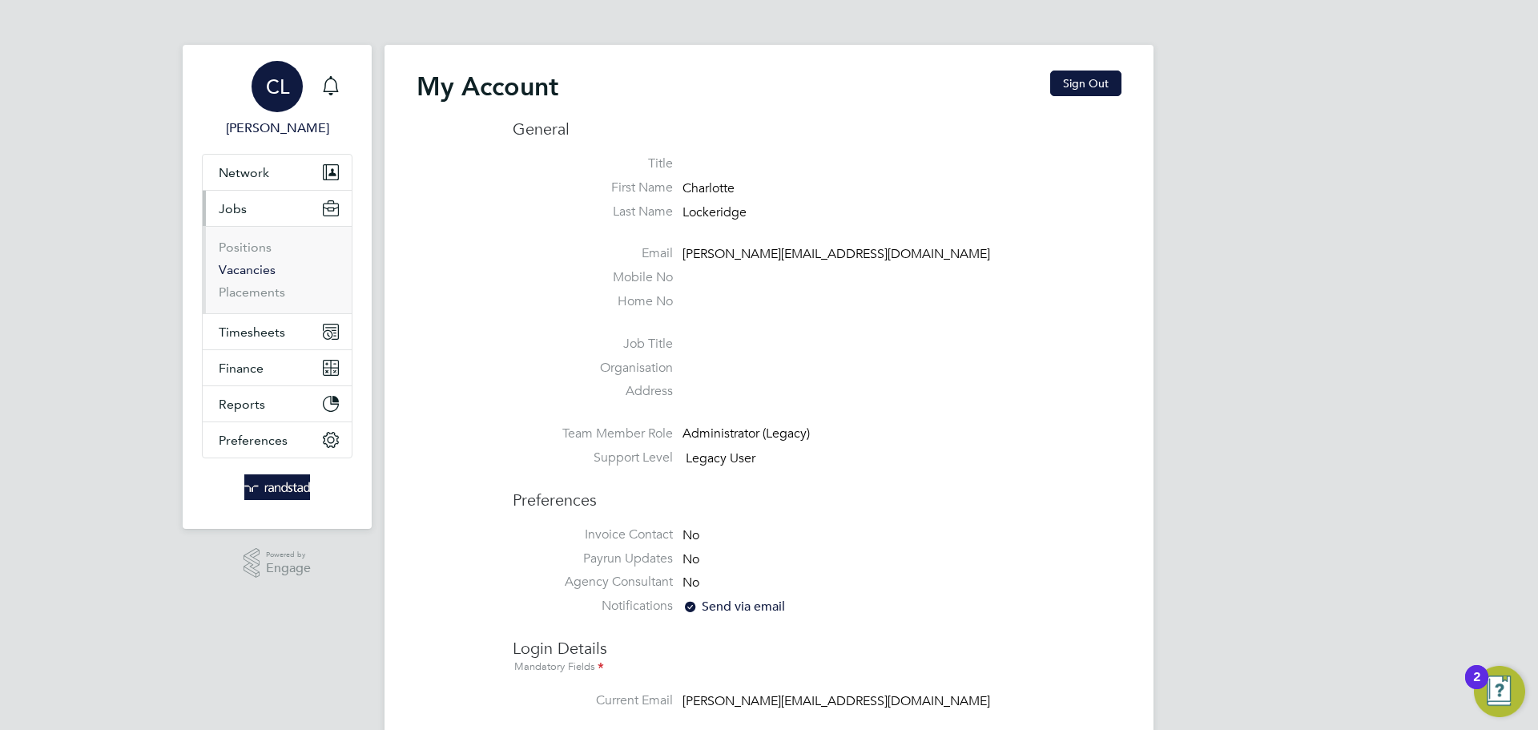
click at [251, 273] on link "Vacancies" at bounding box center [247, 269] width 57 height 15
